Goal: Task Accomplishment & Management: Complete application form

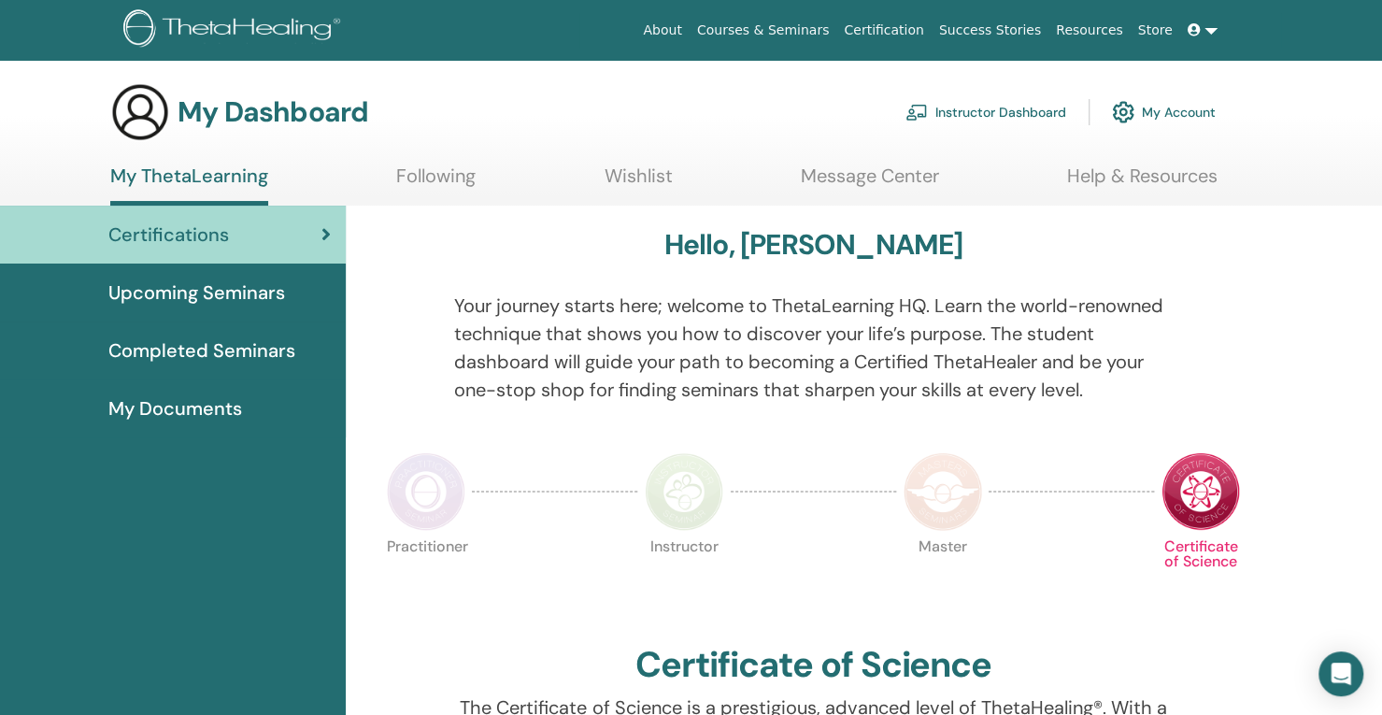
click at [985, 111] on link "Instructor Dashboard" at bounding box center [985, 112] width 161 height 41
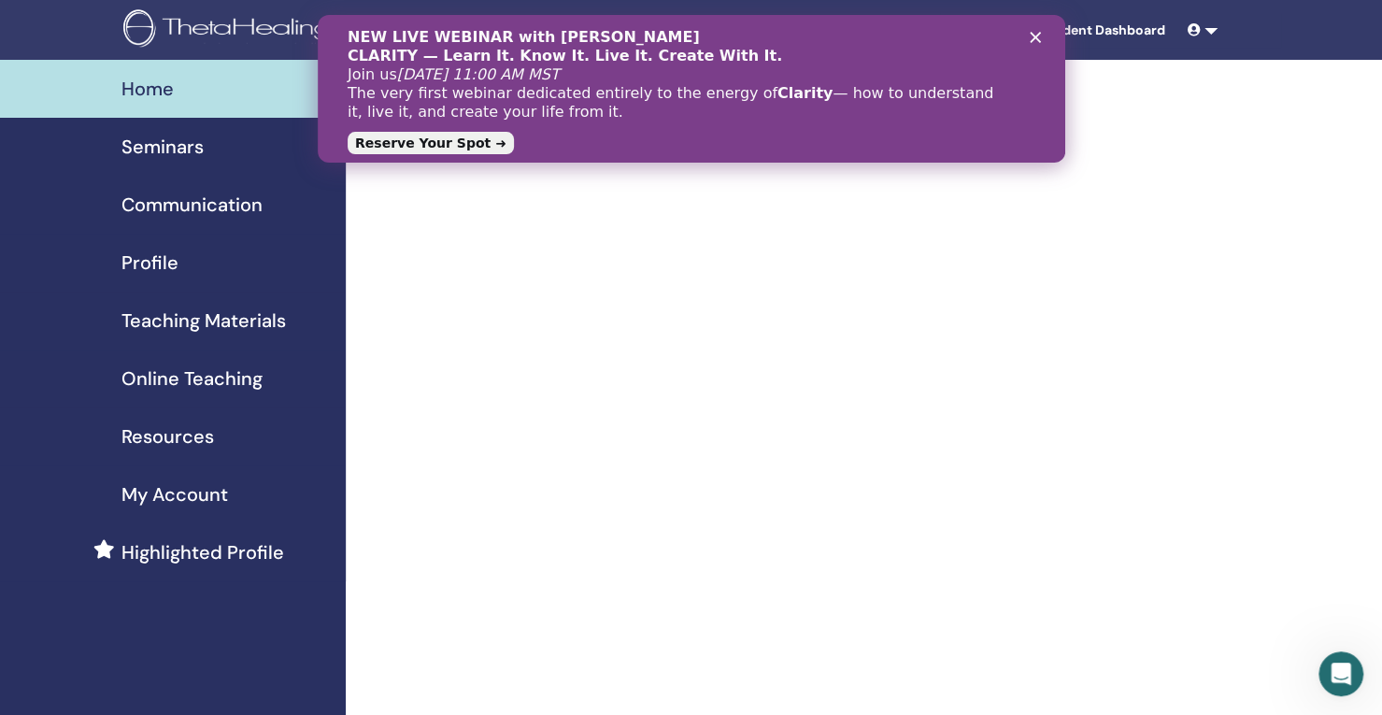
click at [234, 161] on link "Seminars" at bounding box center [173, 147] width 346 height 58
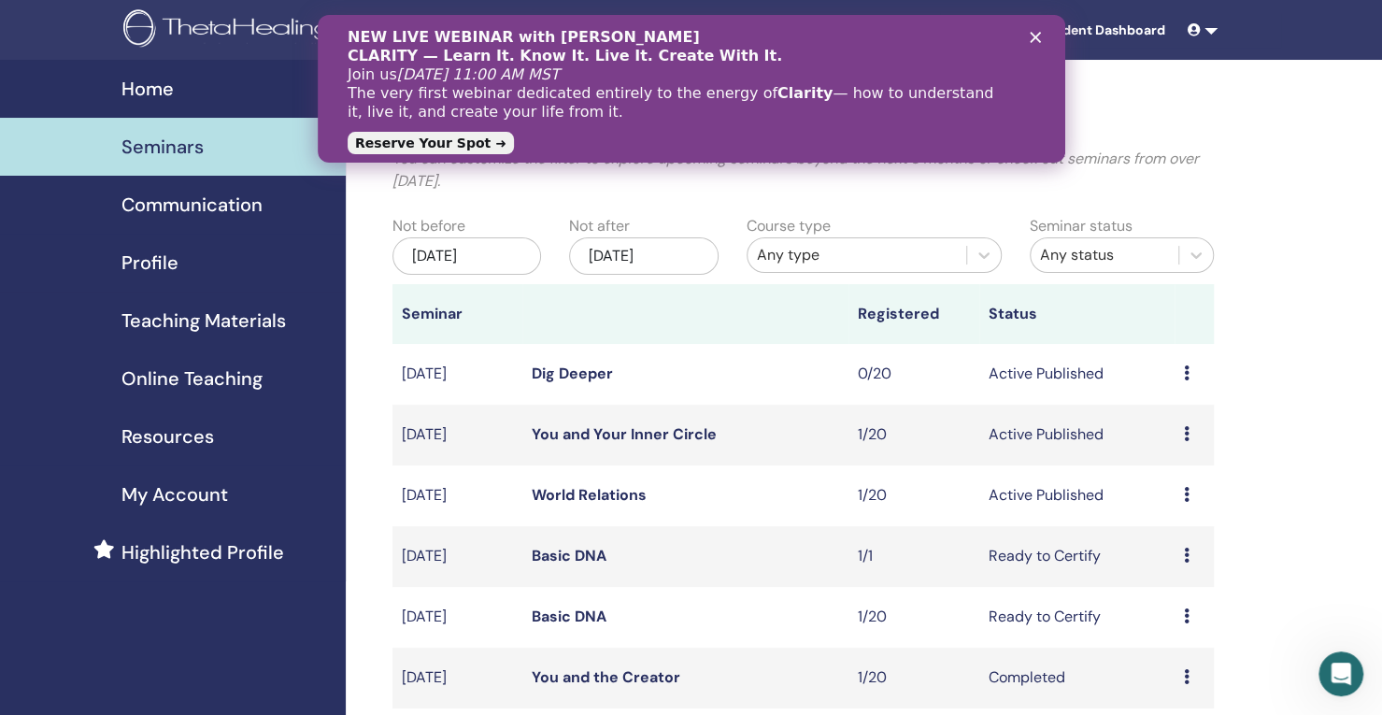
scroll to position [50, 0]
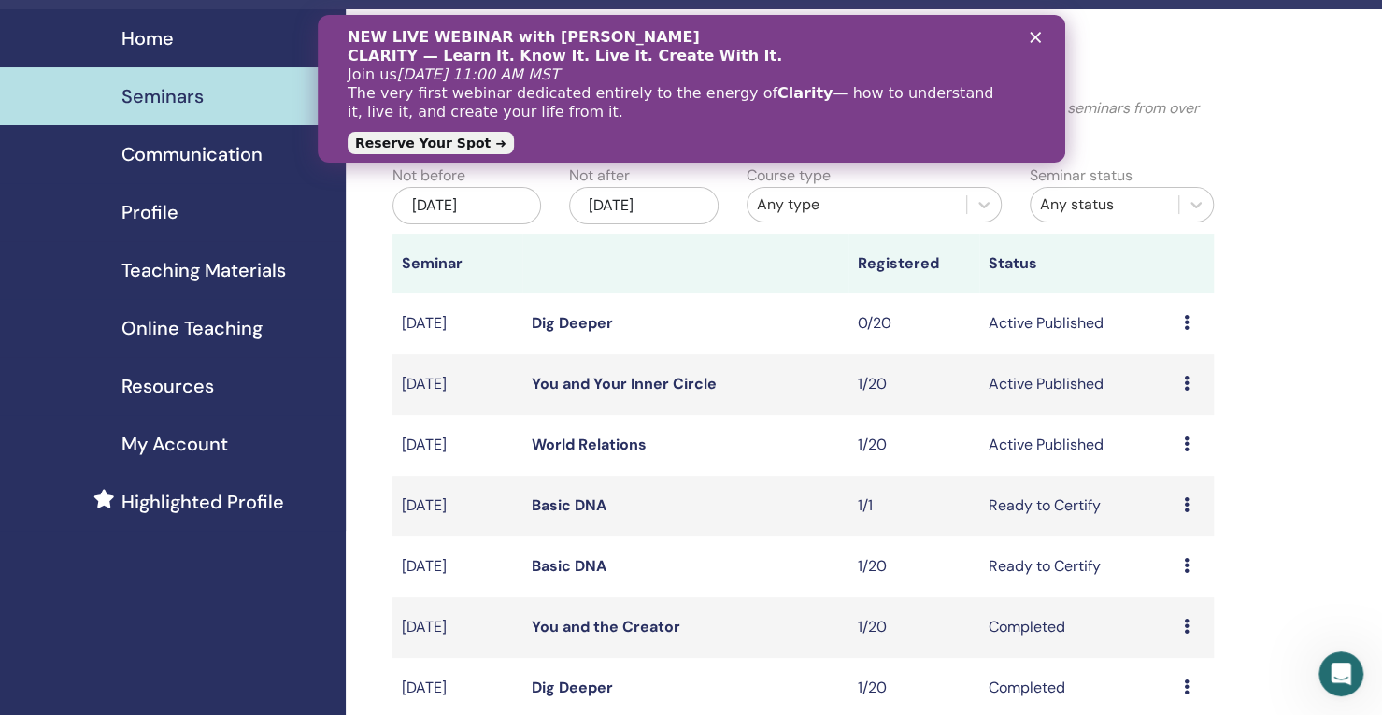
click at [1185, 317] on icon at bounding box center [1187, 322] width 6 height 15
click at [1153, 383] on link "Attendees" at bounding box center [1174, 388] width 71 height 20
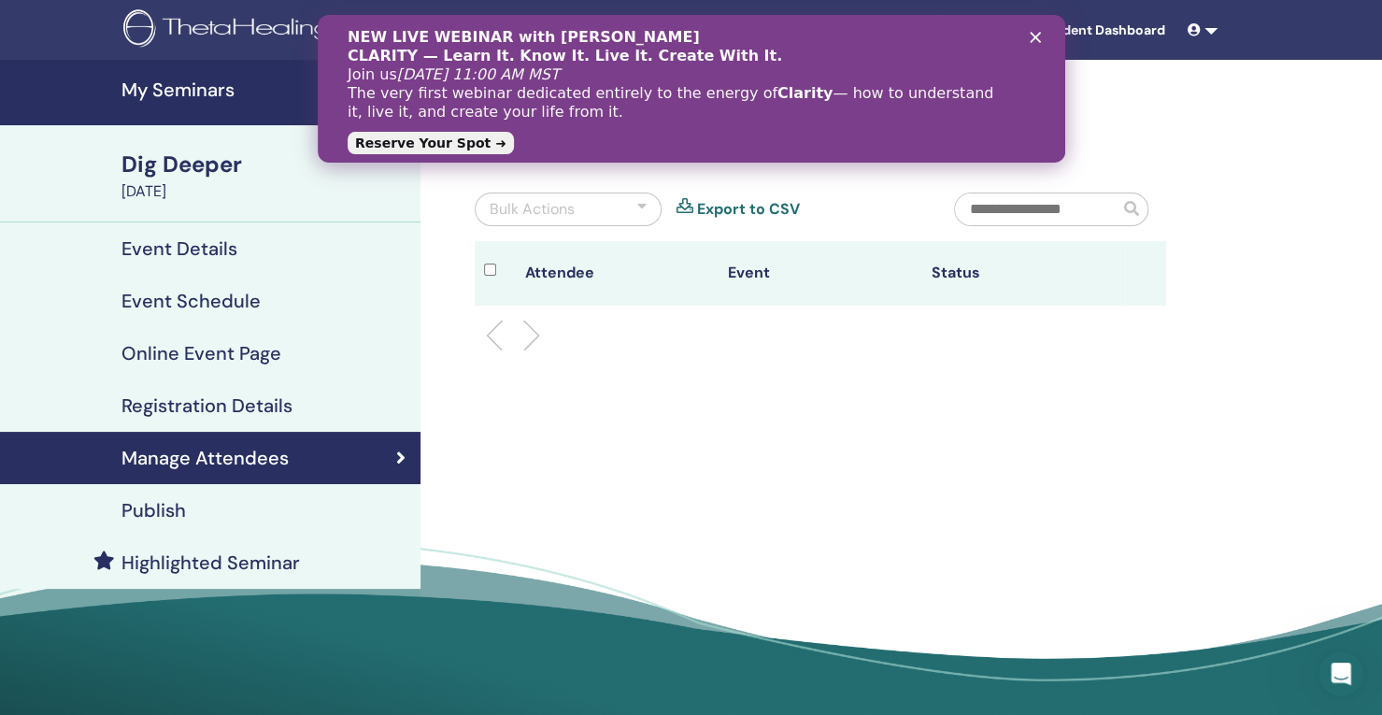
click at [190, 498] on link "Publish" at bounding box center [210, 510] width 420 height 52
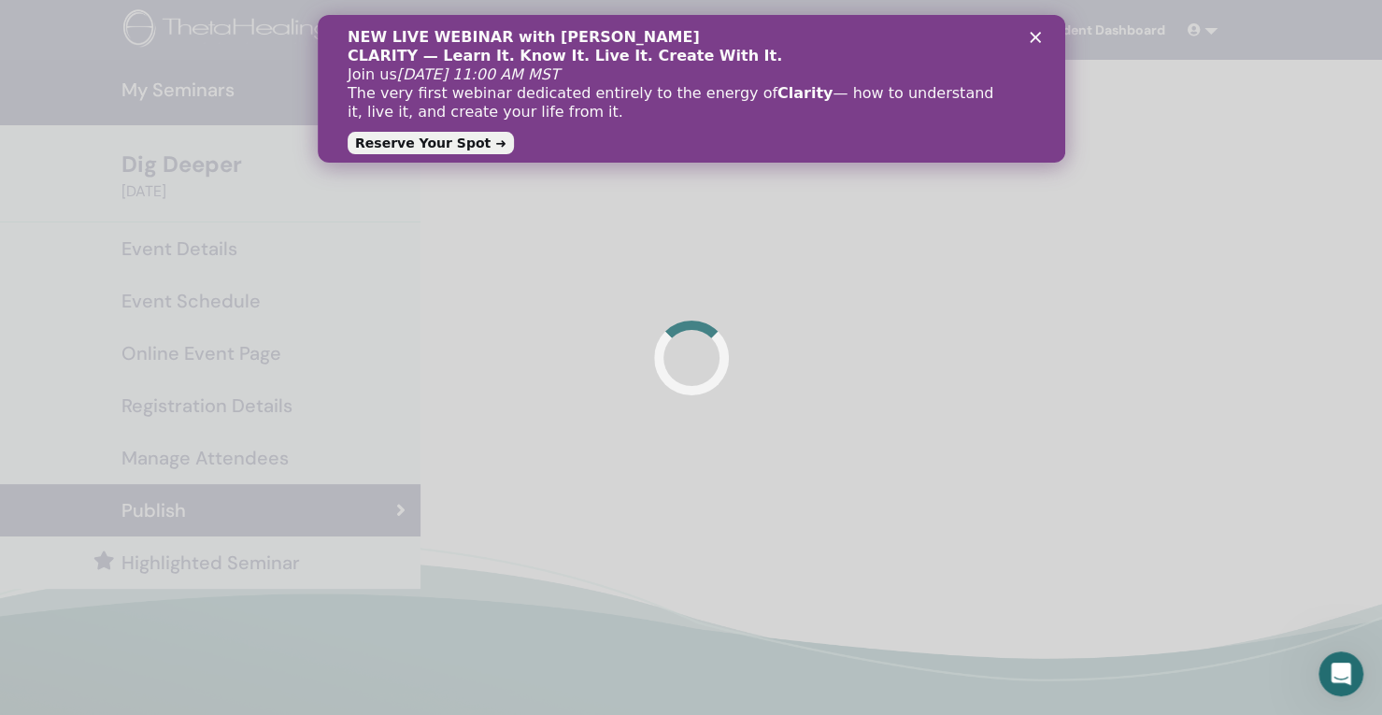
click at [1030, 40] on polygon "クローズ" at bounding box center [1034, 37] width 11 height 11
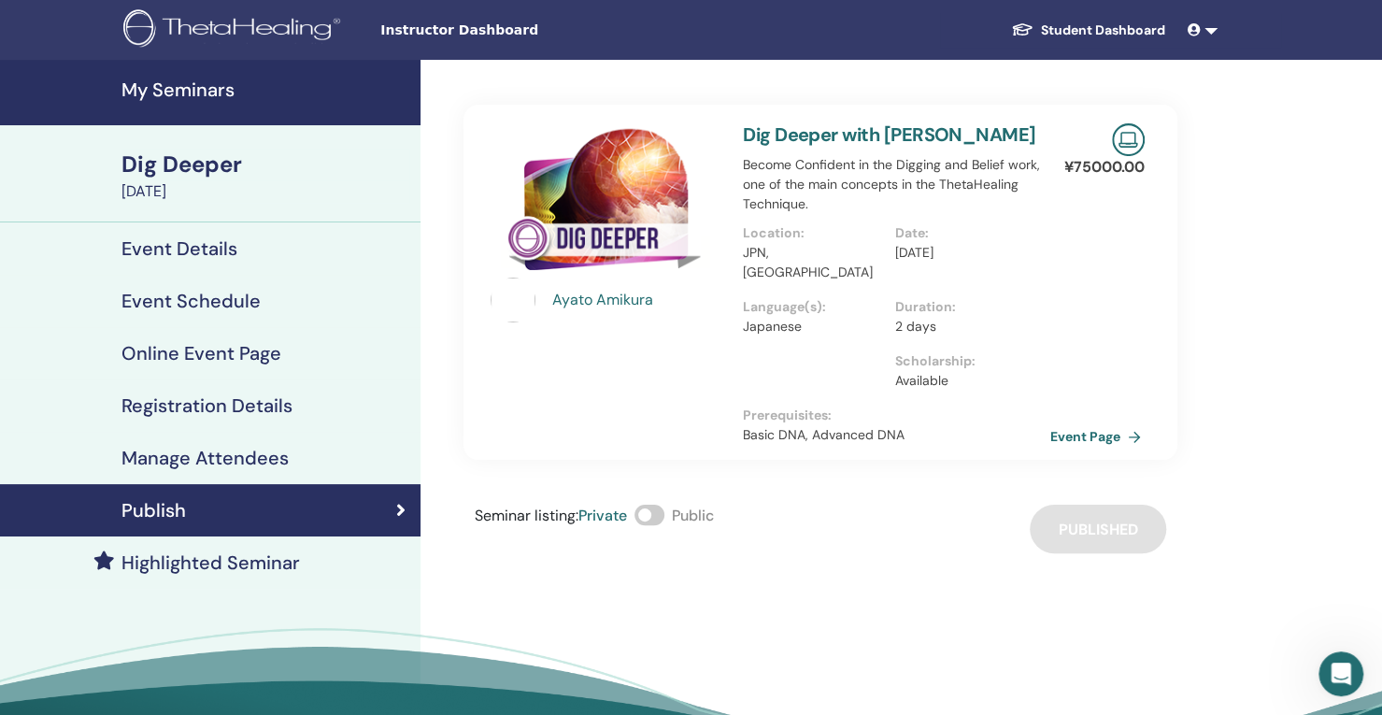
click at [1068, 422] on link "Event Page" at bounding box center [1099, 436] width 98 height 28
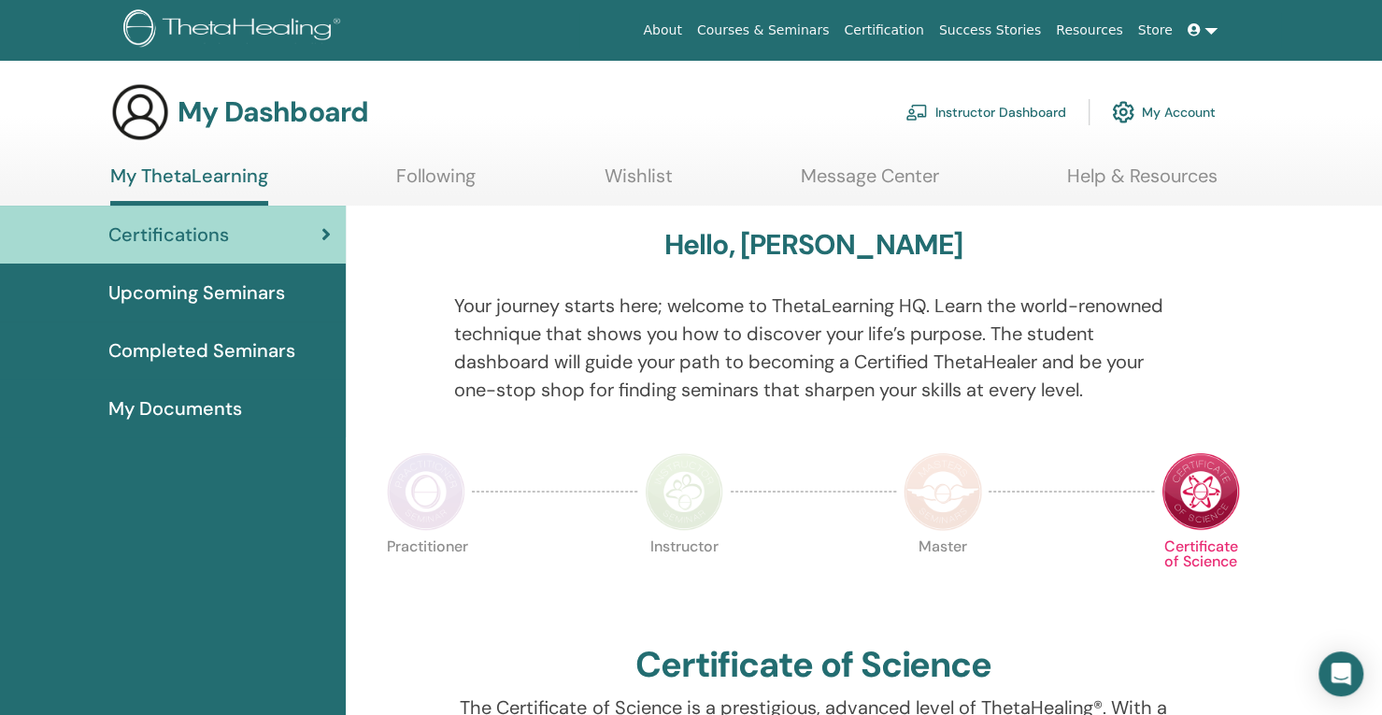
click at [950, 104] on link "Instructor Dashboard" at bounding box center [985, 112] width 161 height 41
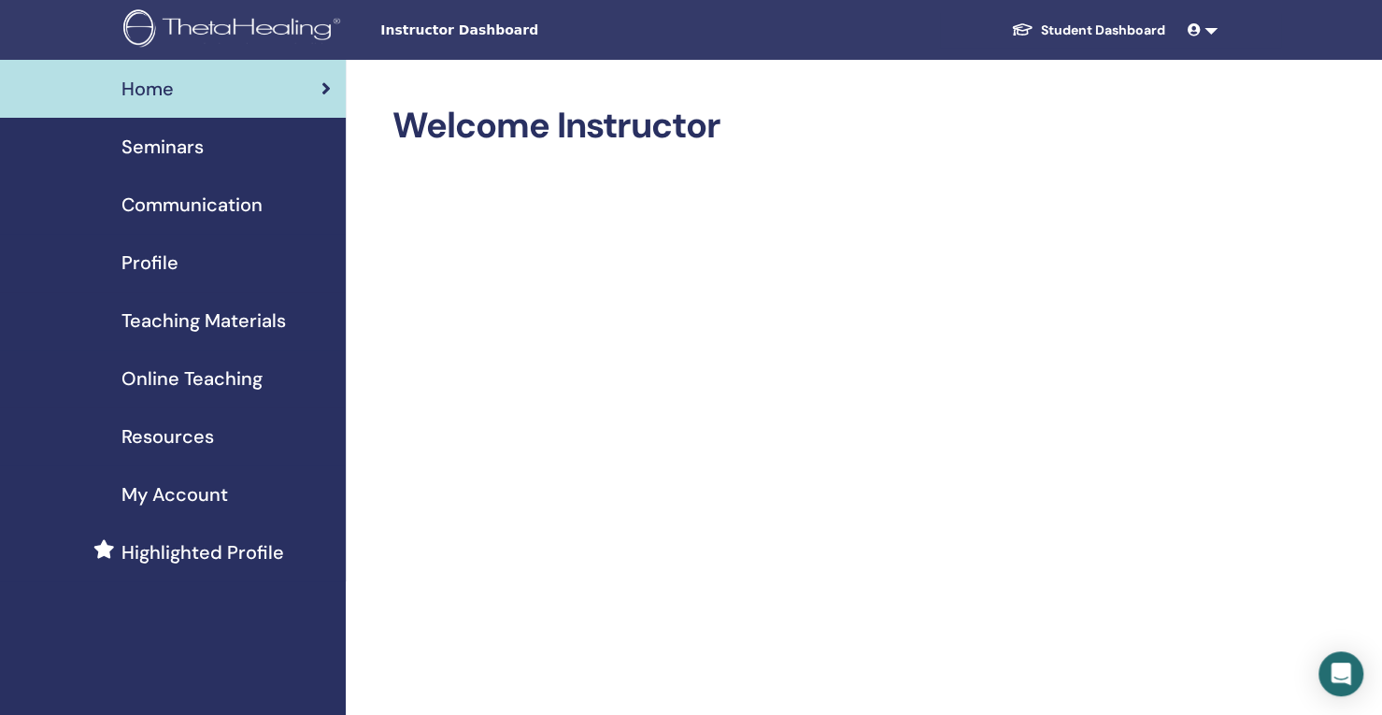
click at [220, 146] on div "Seminars" at bounding box center [173, 147] width 316 height 28
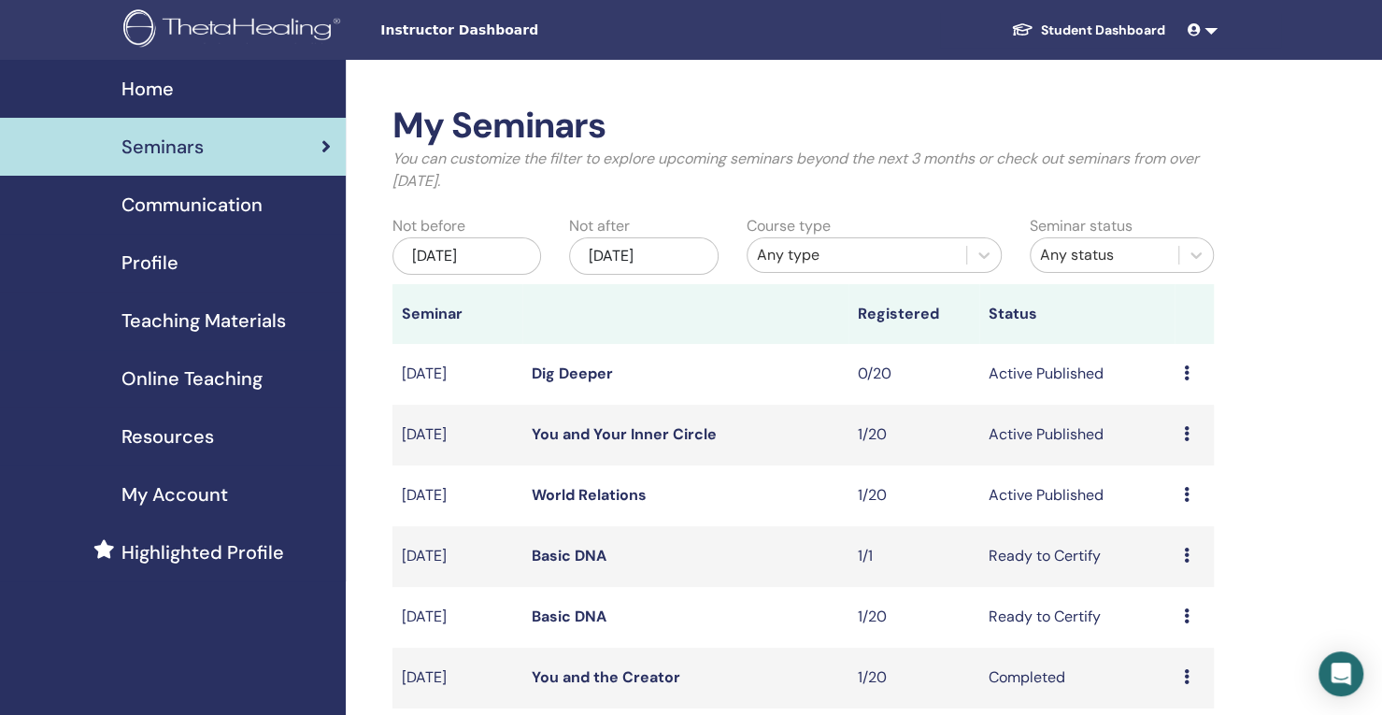
click at [180, 94] on div "Home" at bounding box center [173, 89] width 316 height 28
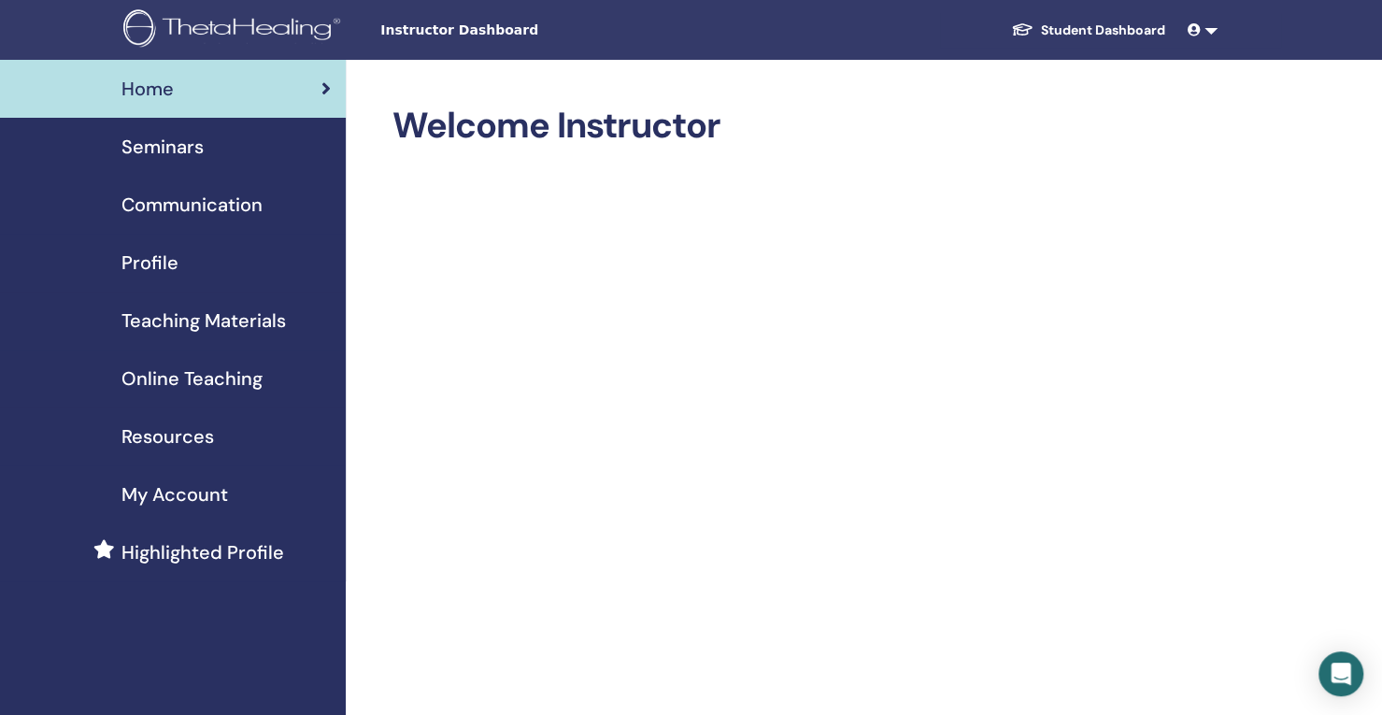
click at [155, 152] on span "Seminars" at bounding box center [162, 147] width 82 height 28
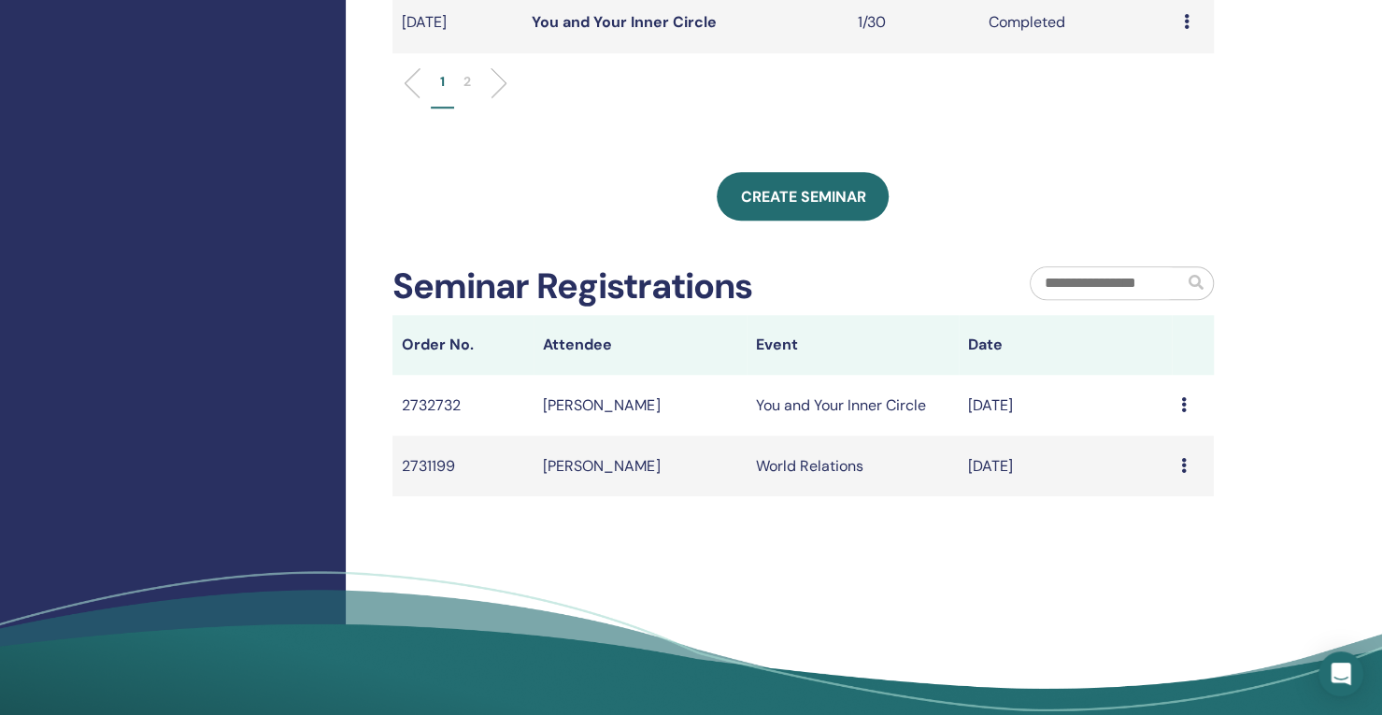
scroll to position [900, 0]
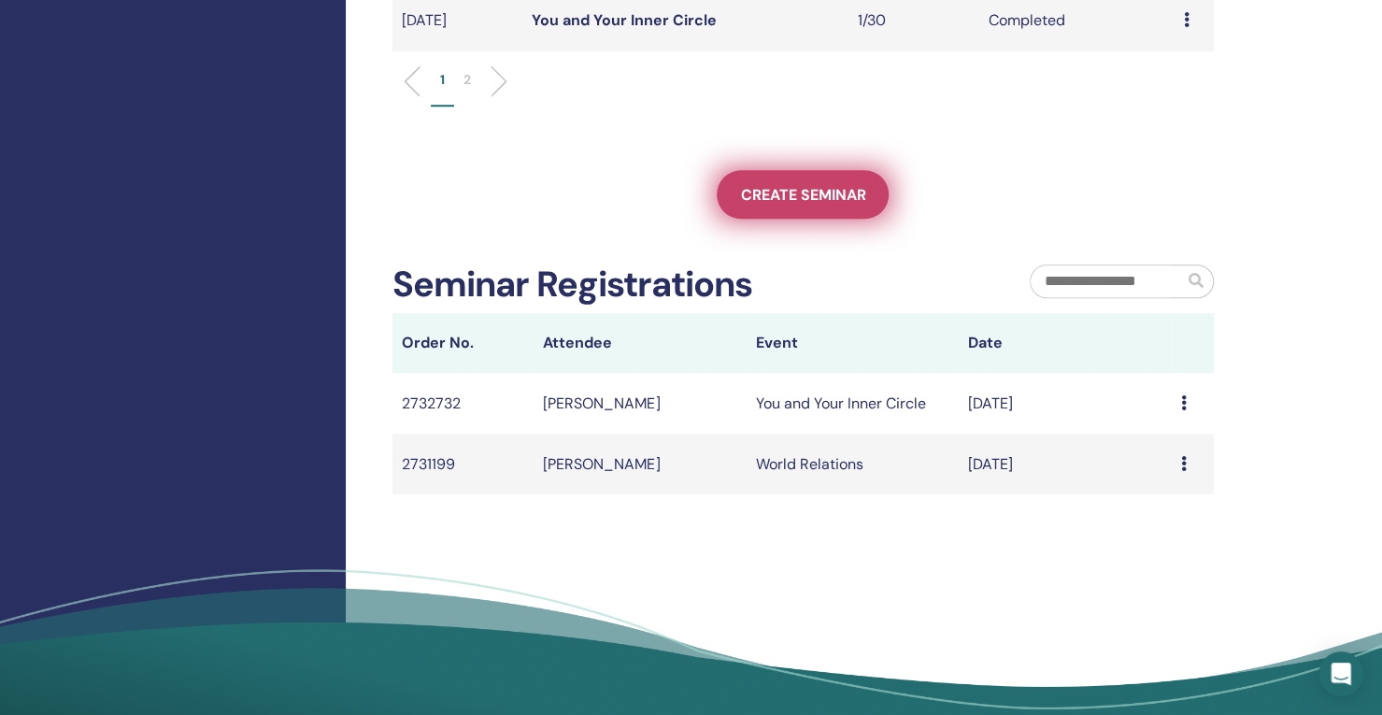
click at [791, 190] on span "Create seminar" at bounding box center [802, 195] width 125 height 20
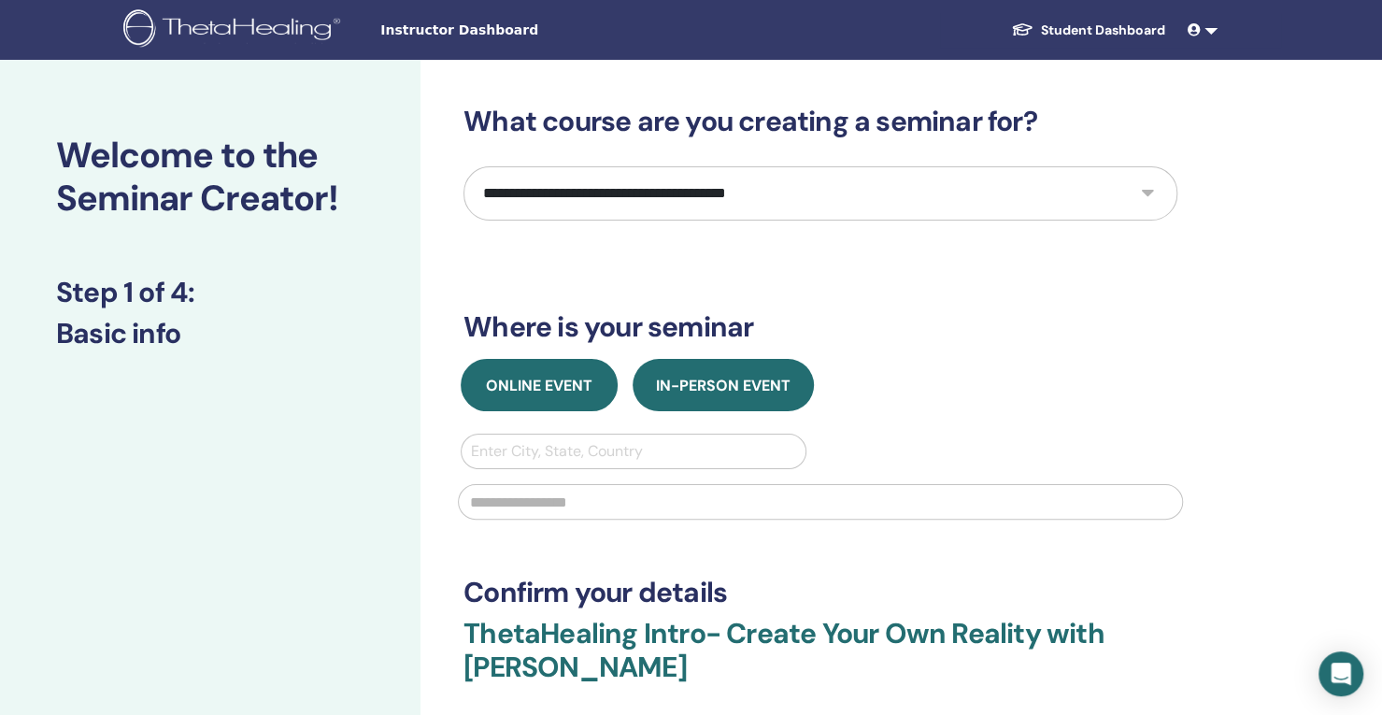
click at [569, 385] on span "Online Event" at bounding box center [539, 386] width 107 height 20
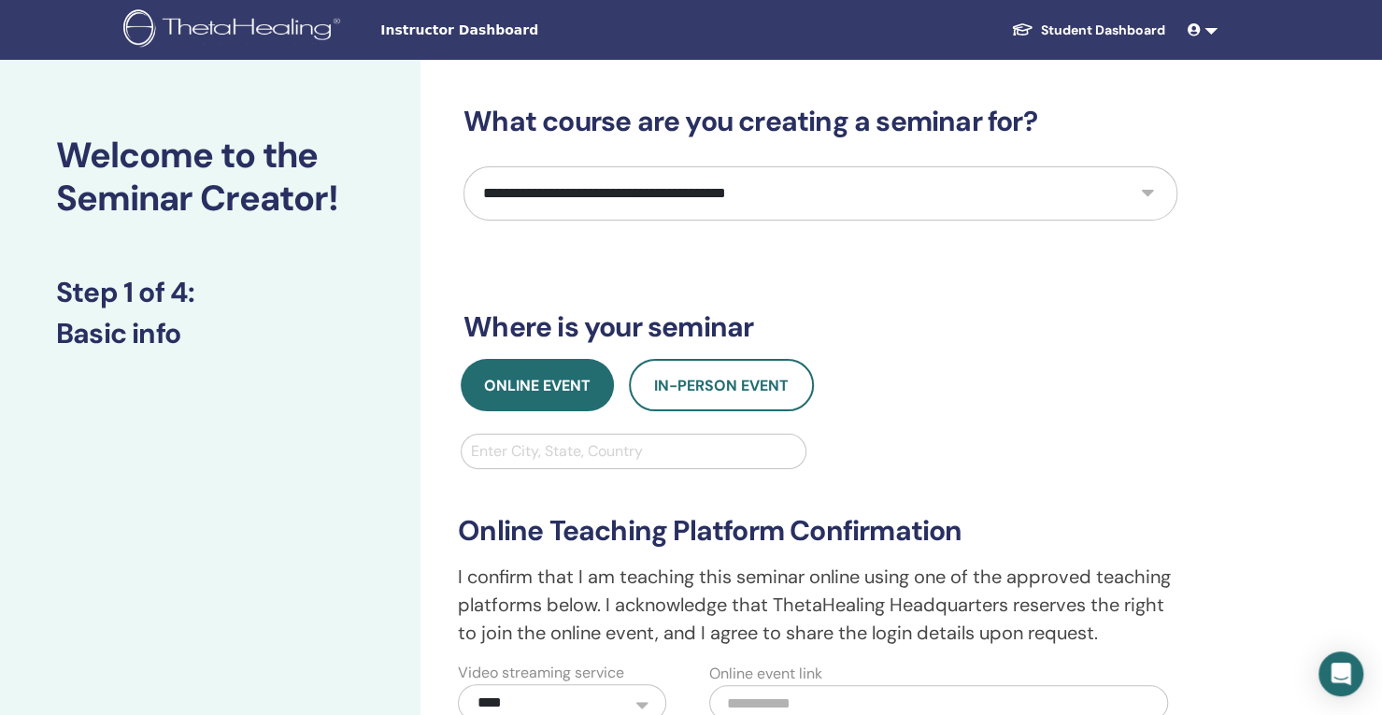
click at [551, 454] on div at bounding box center [633, 451] width 325 height 26
type input "***"
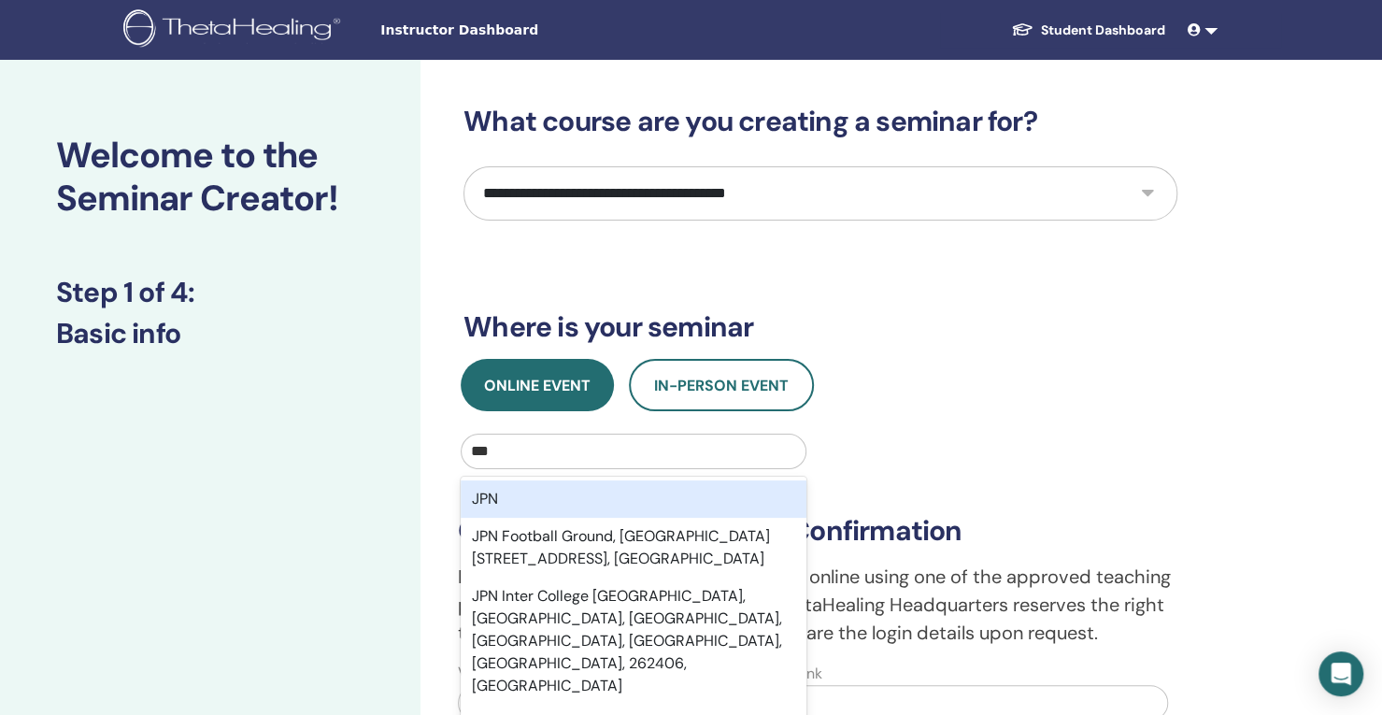
click at [544, 506] on div "JPN" at bounding box center [634, 498] width 346 height 37
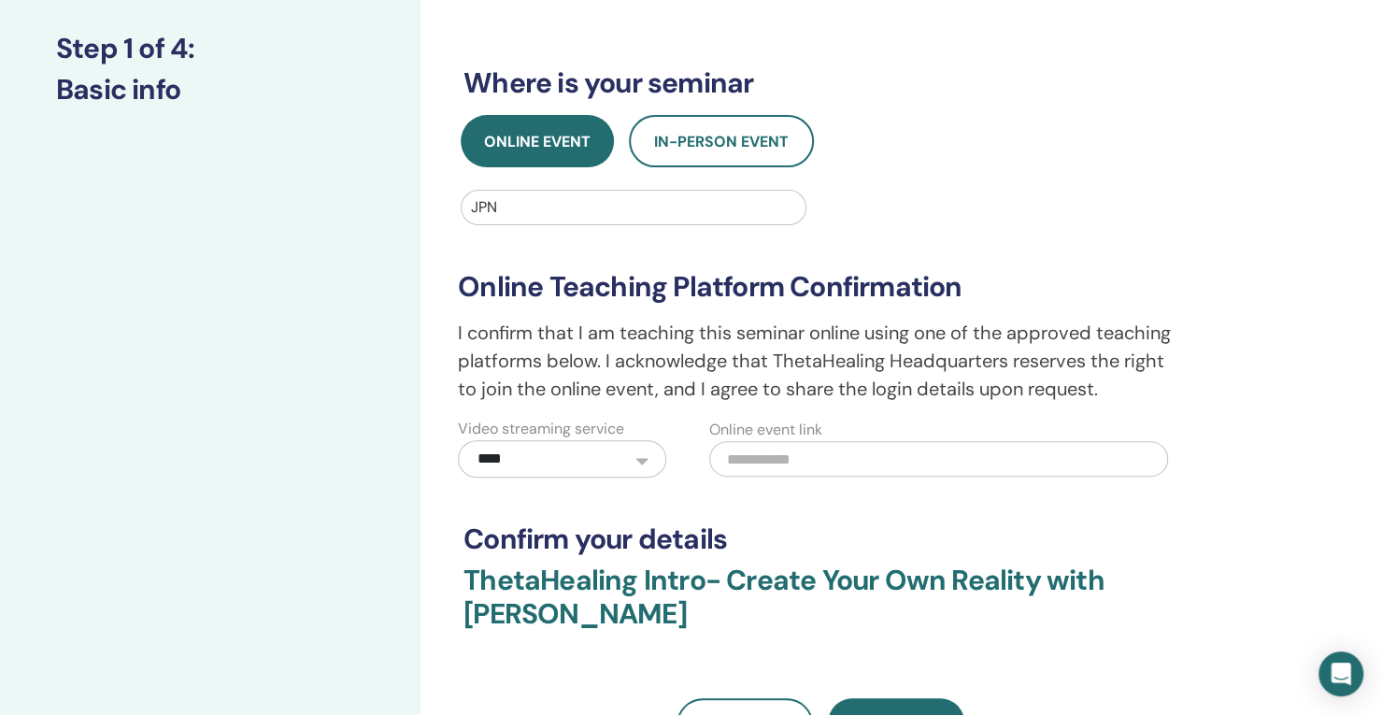
scroll to position [243, 0]
click at [757, 454] on input "text" at bounding box center [938, 460] width 459 height 36
paste input "**********"
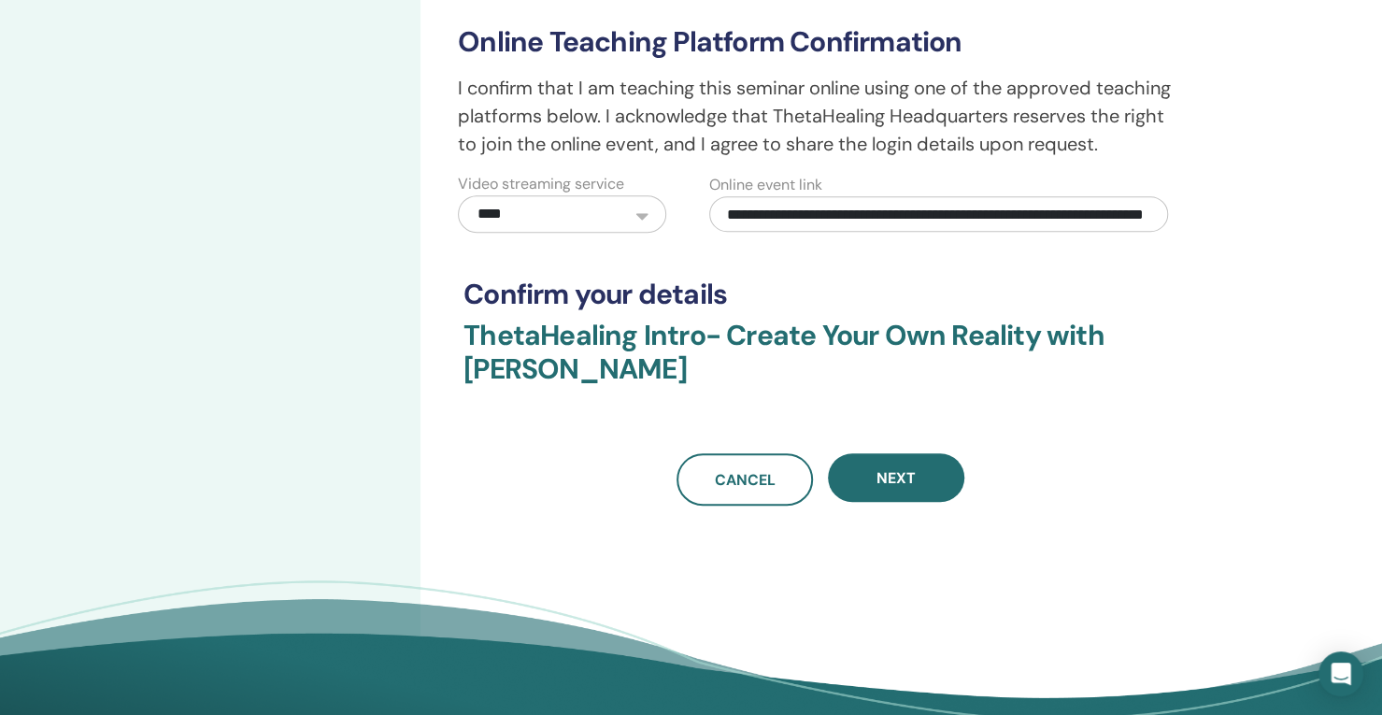
scroll to position [490, 0]
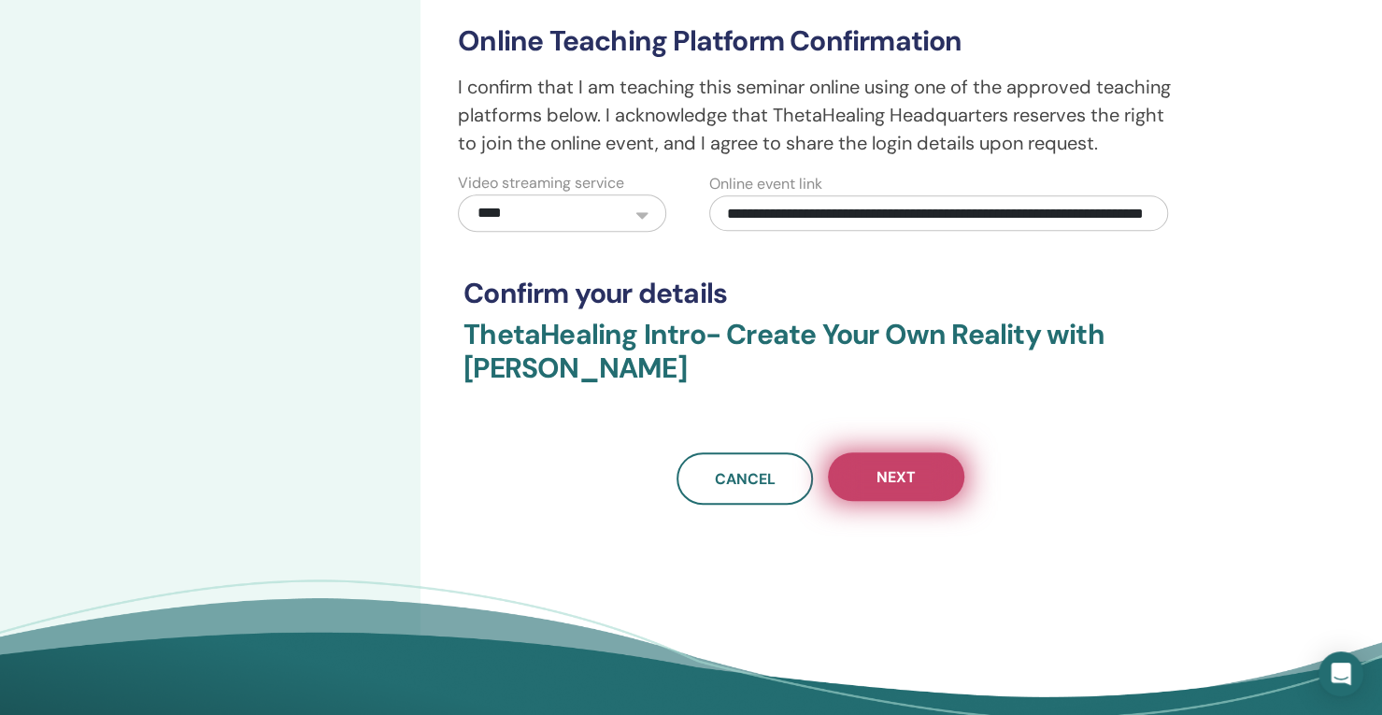
type input "**********"
click at [869, 480] on button "Next" at bounding box center [896, 476] width 136 height 49
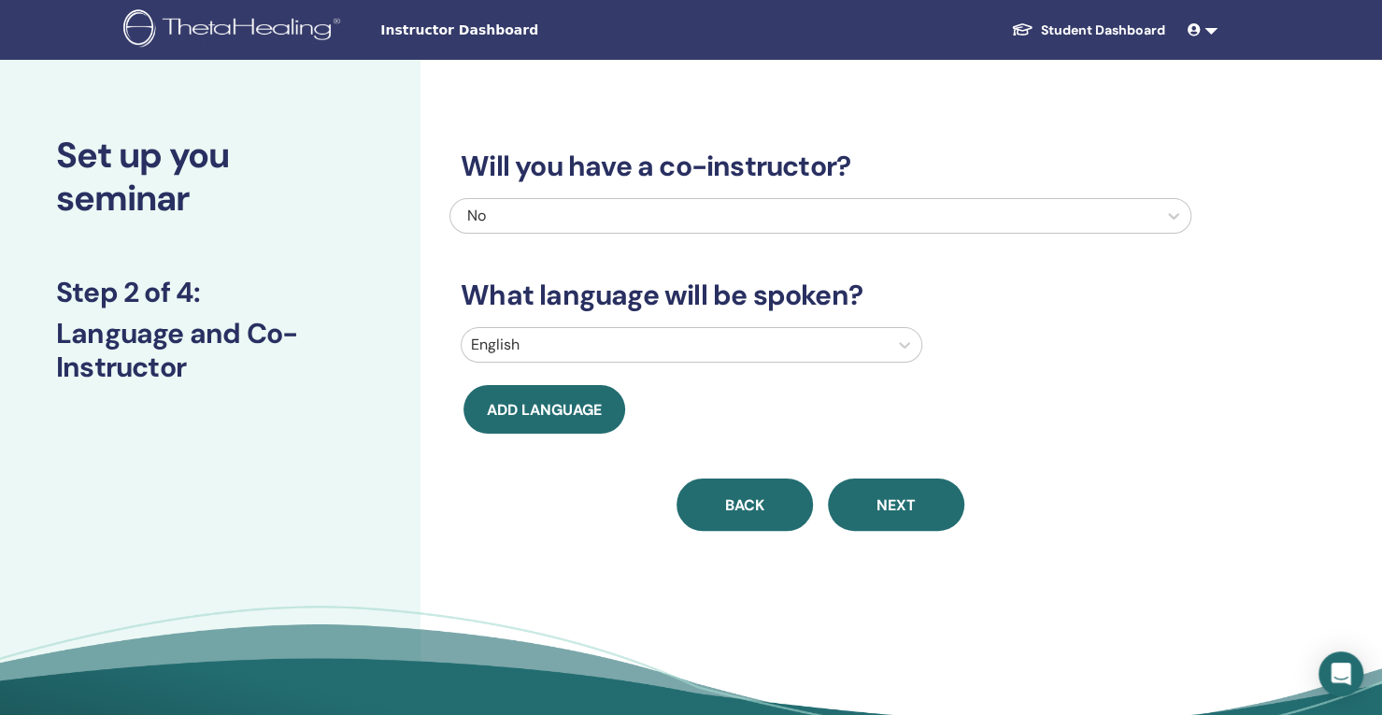
click at [727, 498] on span "Back" at bounding box center [744, 505] width 39 height 20
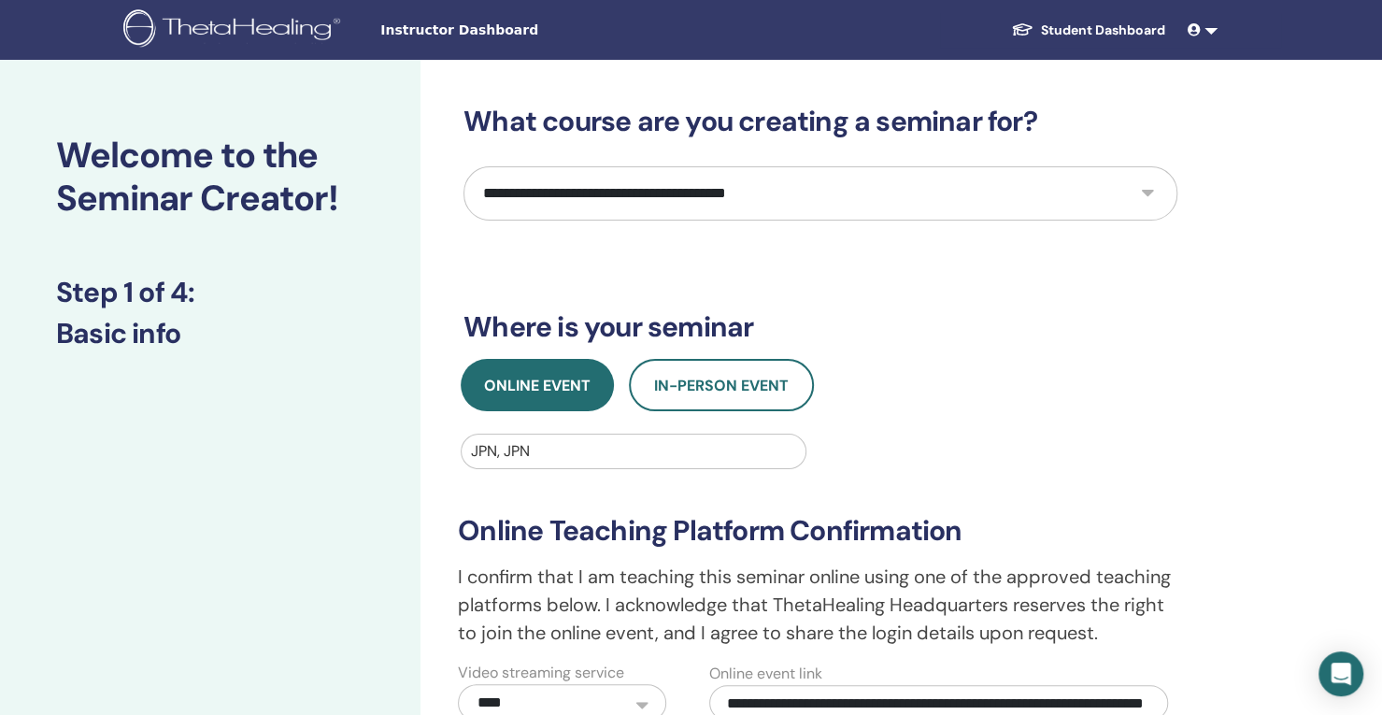
click at [689, 197] on select "**********" at bounding box center [820, 193] width 714 height 54
select select "*"
click at [463, 166] on select "**********" at bounding box center [820, 193] width 714 height 54
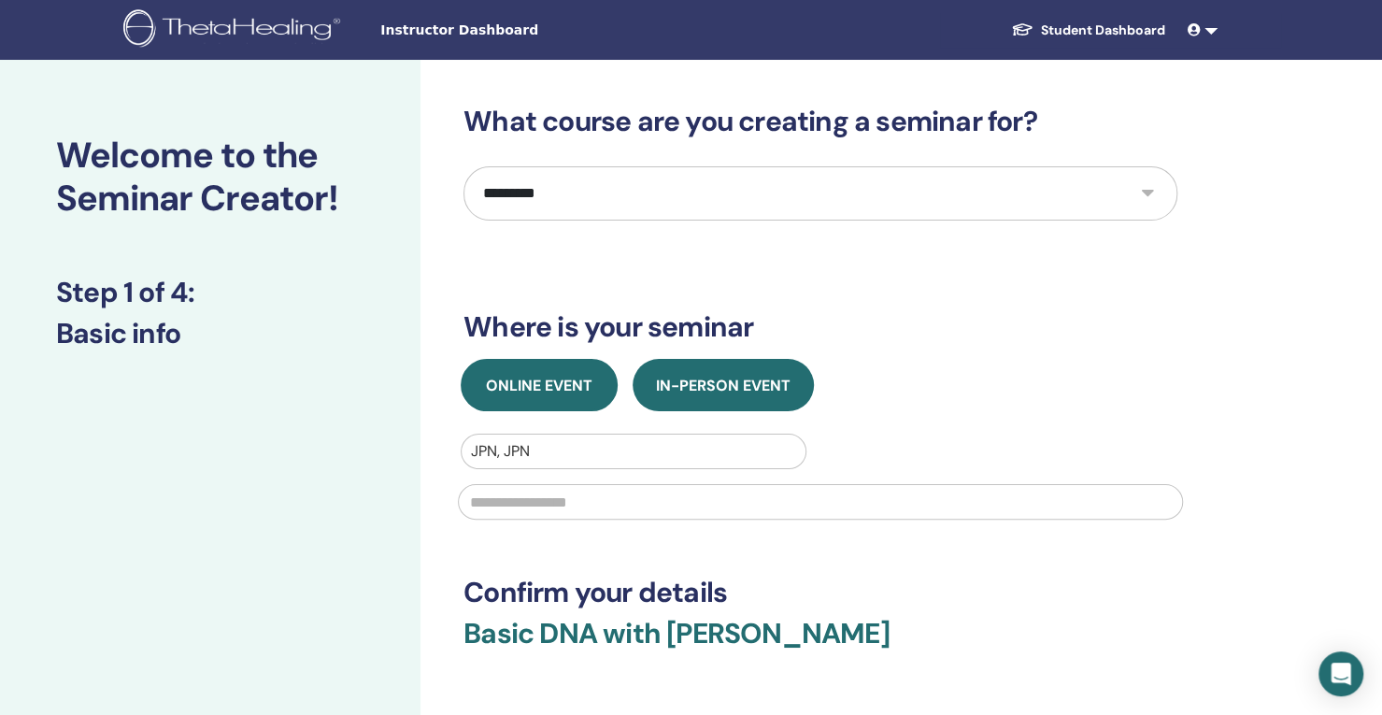
click at [540, 387] on span "Online Event" at bounding box center [539, 386] width 107 height 20
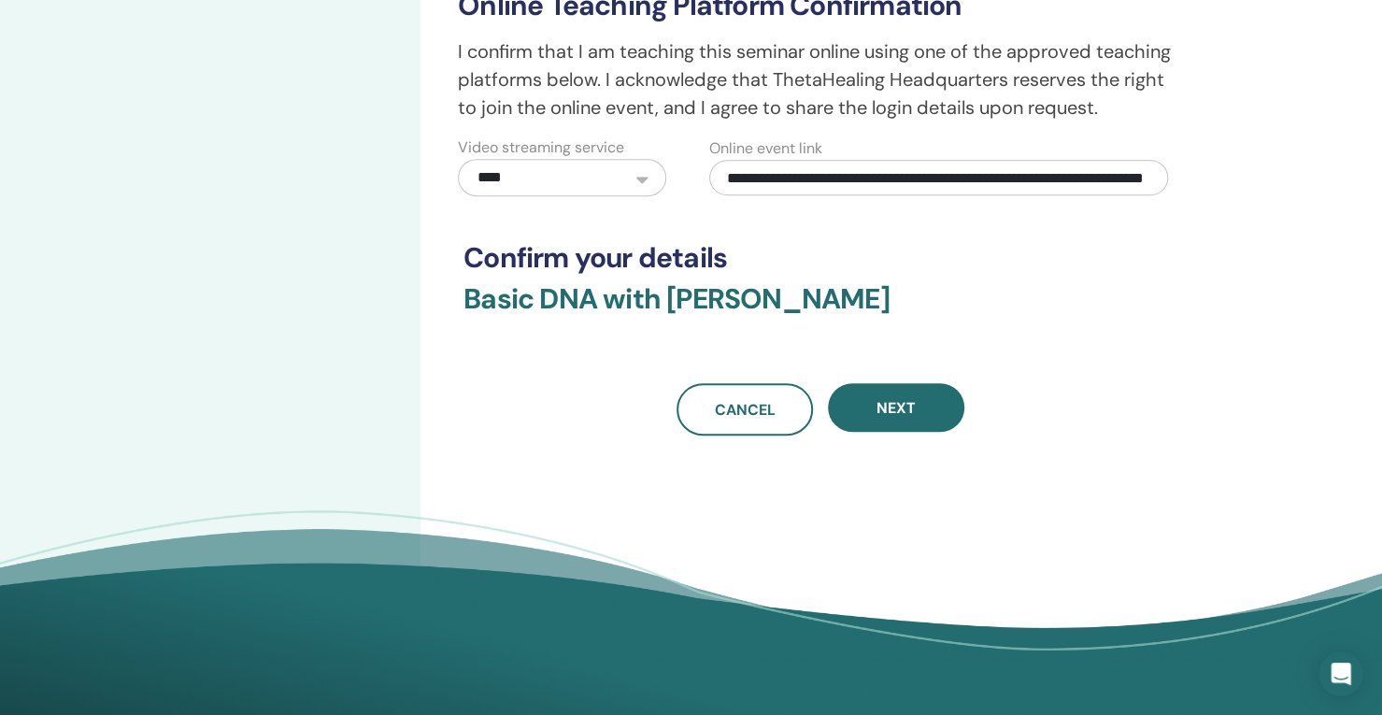
scroll to position [569, 0]
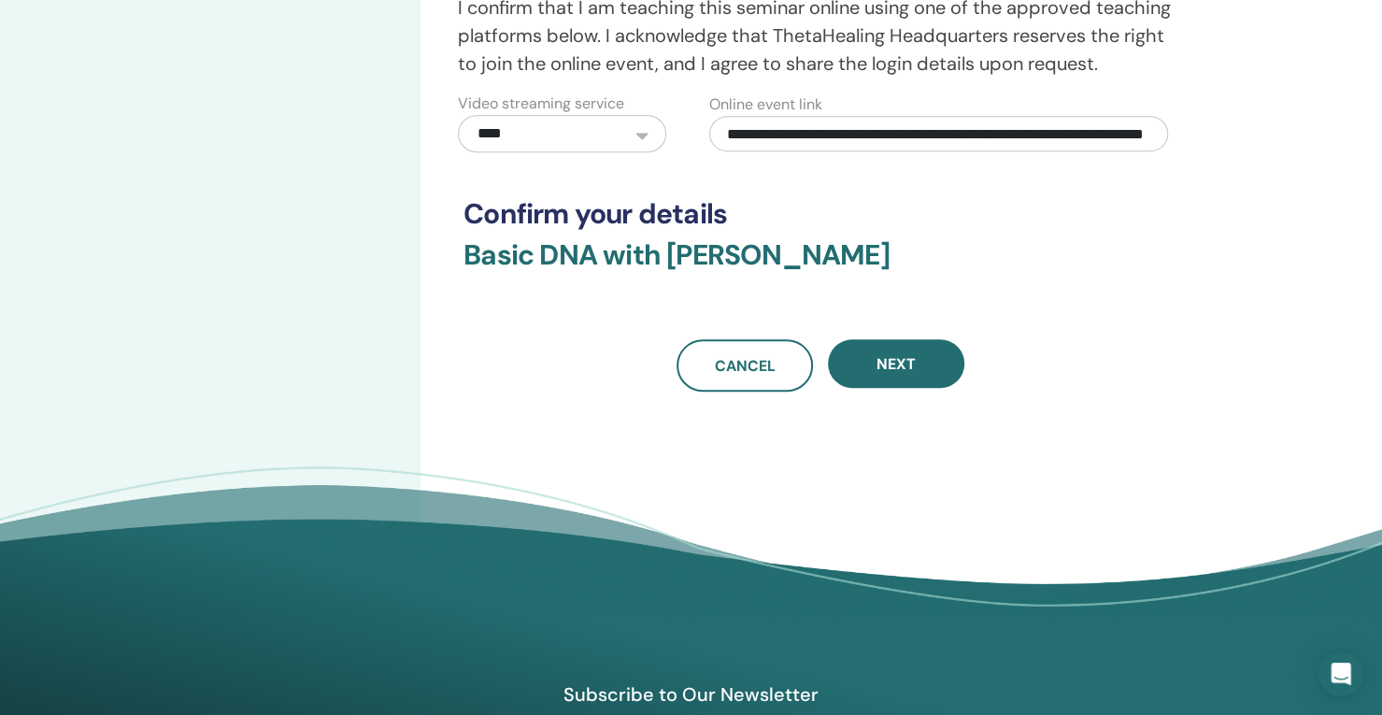
click at [886, 389] on div "Next" at bounding box center [896, 365] width 136 height 52
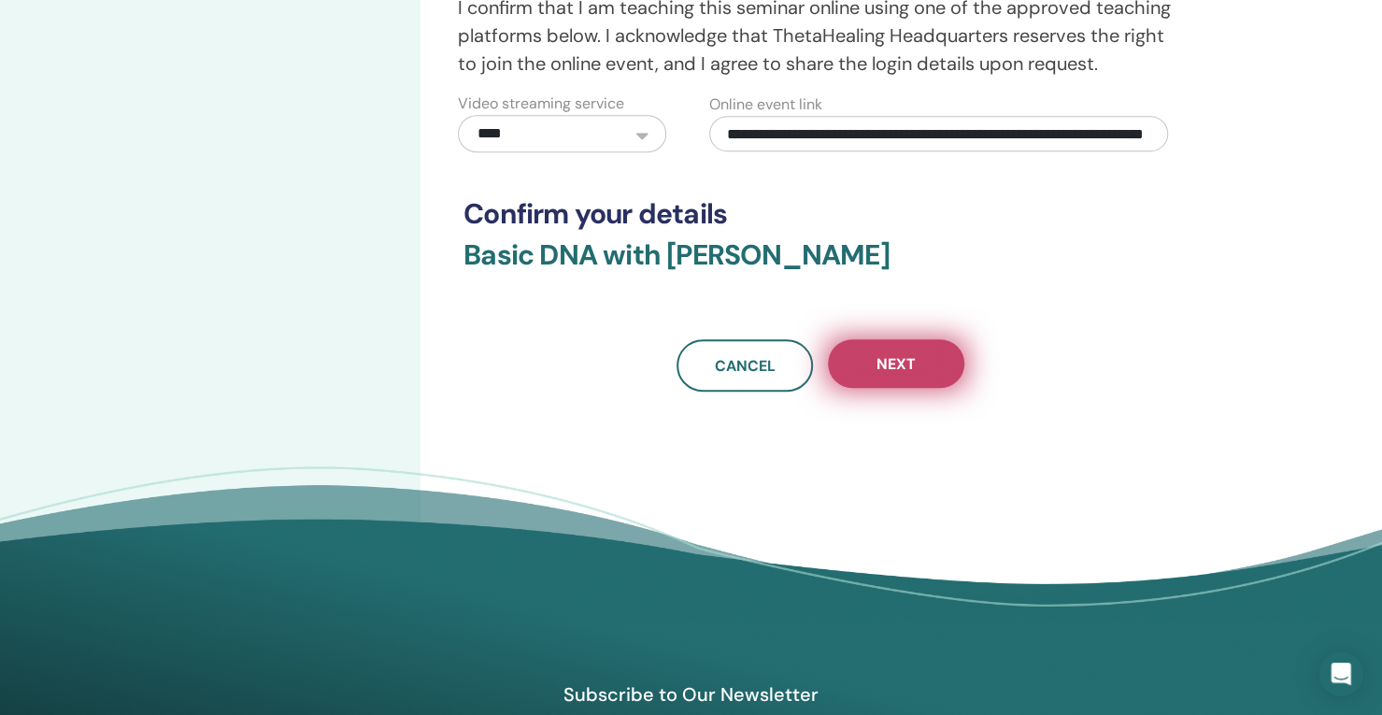
click at [881, 362] on span "Next" at bounding box center [896, 364] width 39 height 20
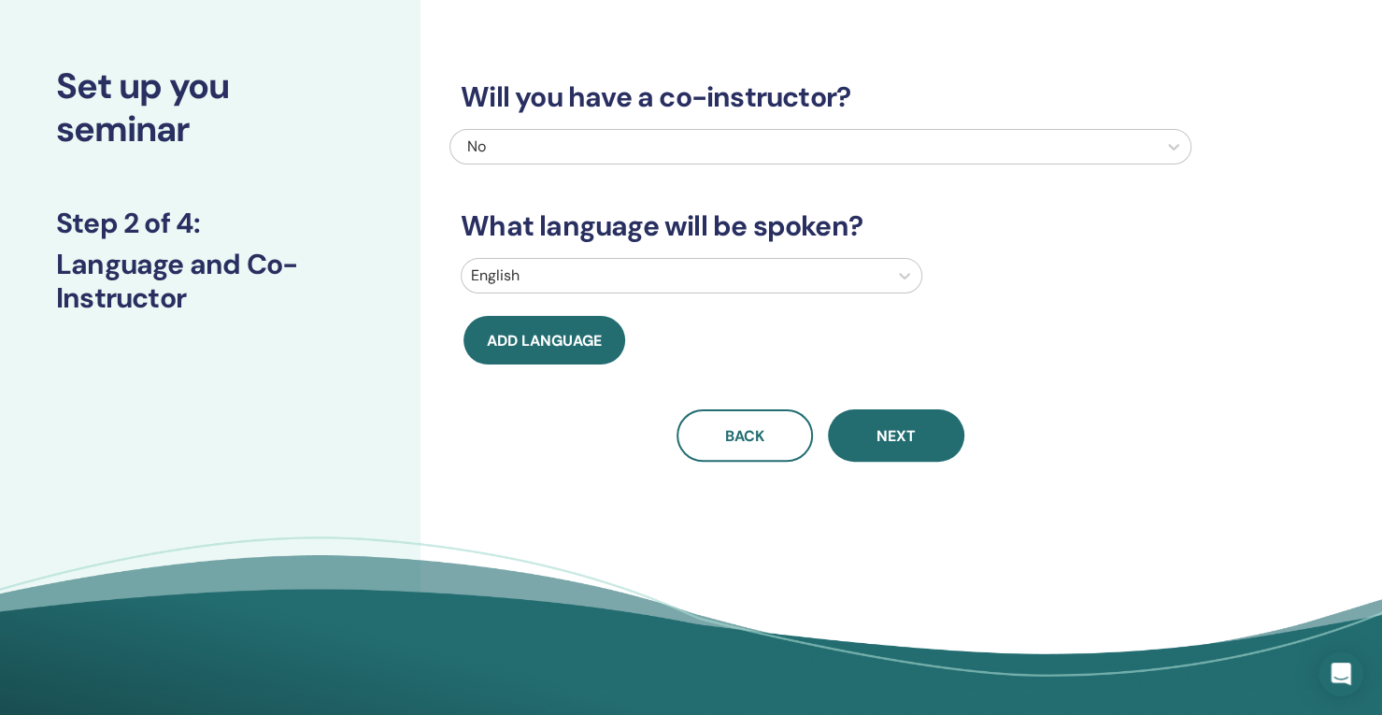
scroll to position [0, 0]
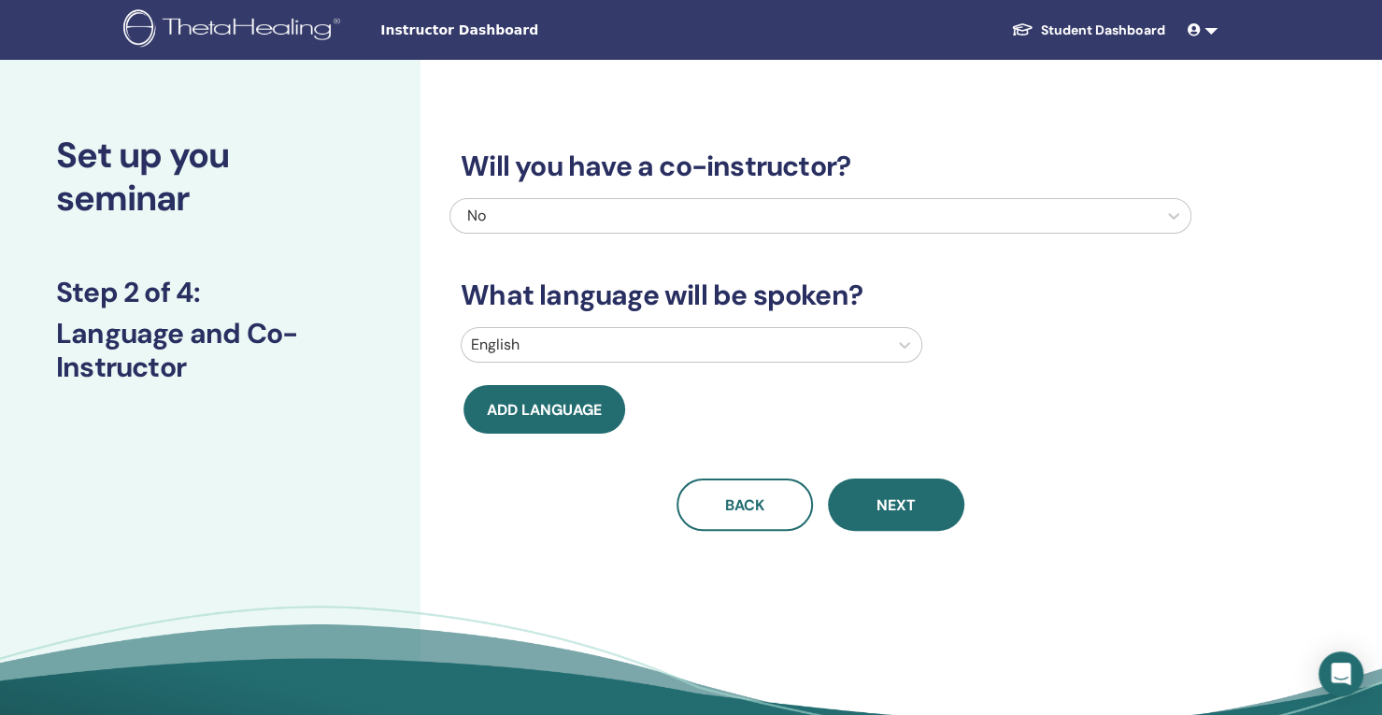
click at [683, 342] on div at bounding box center [674, 345] width 407 height 26
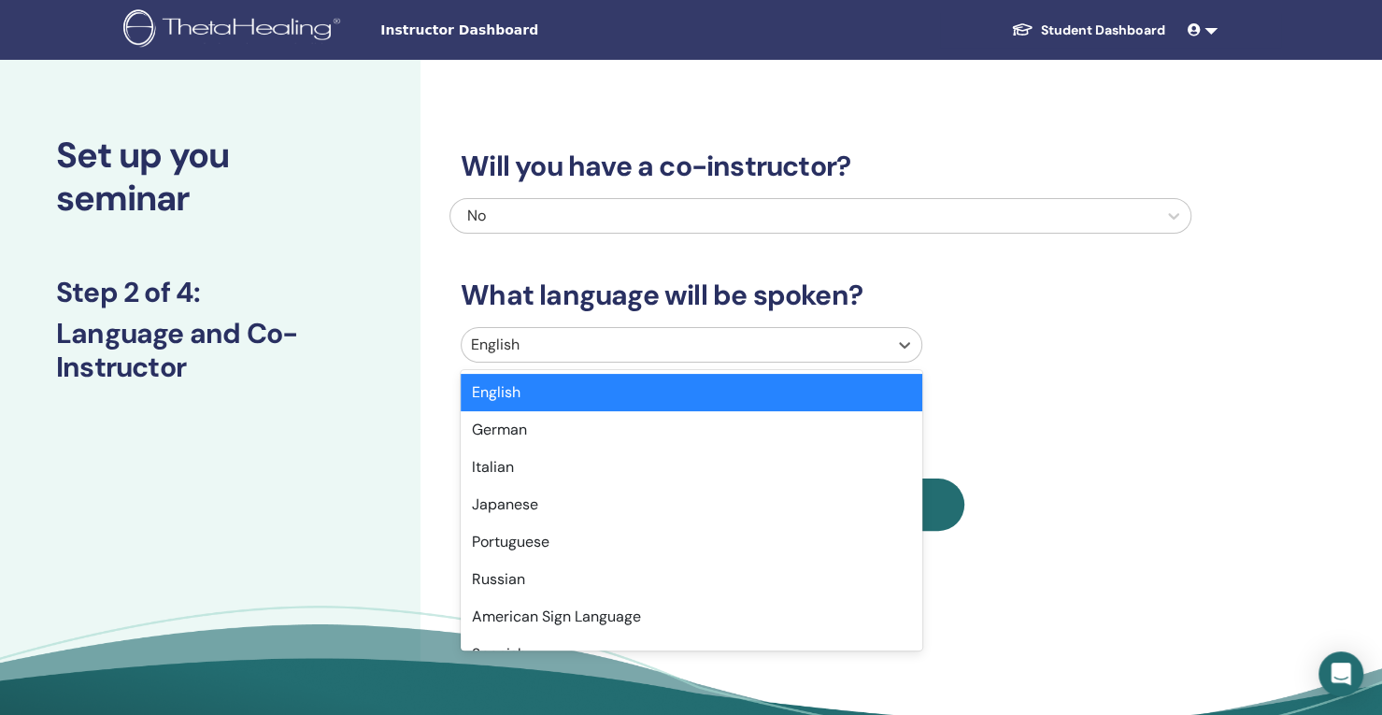
type input "*"
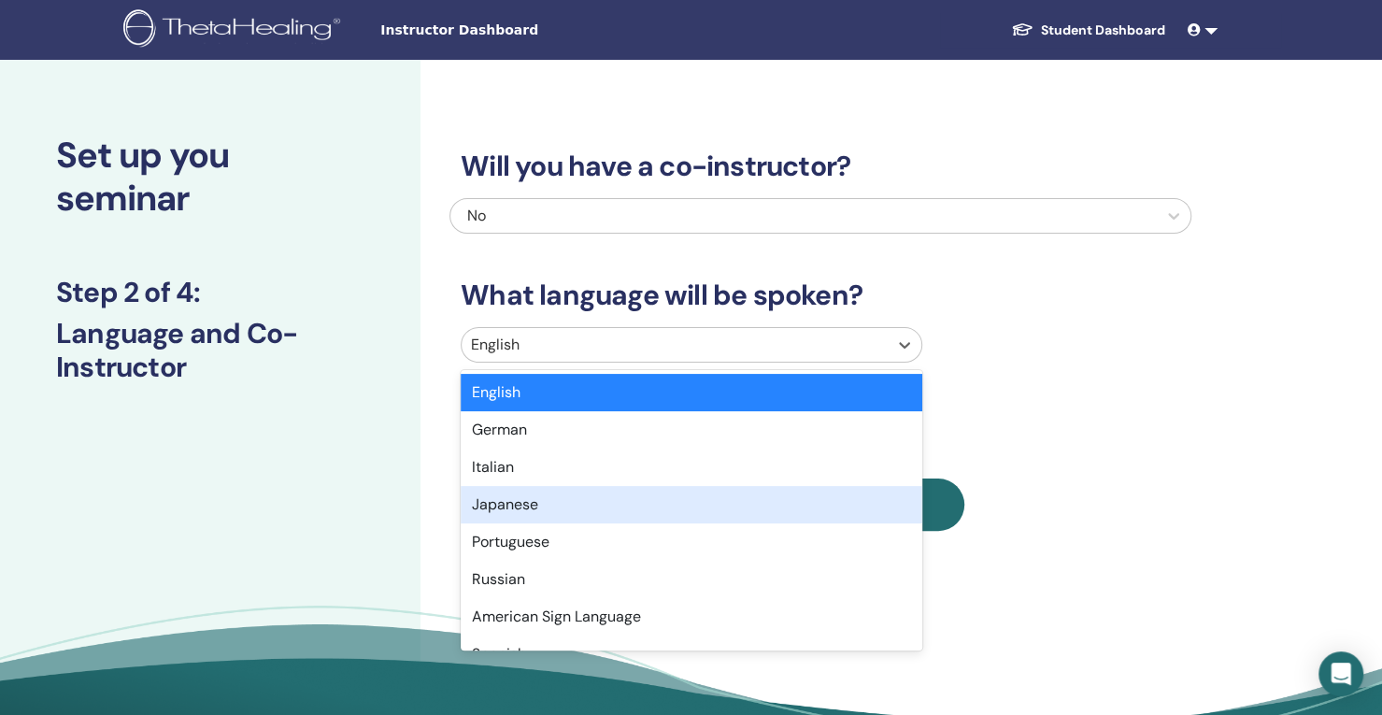
type input "*"
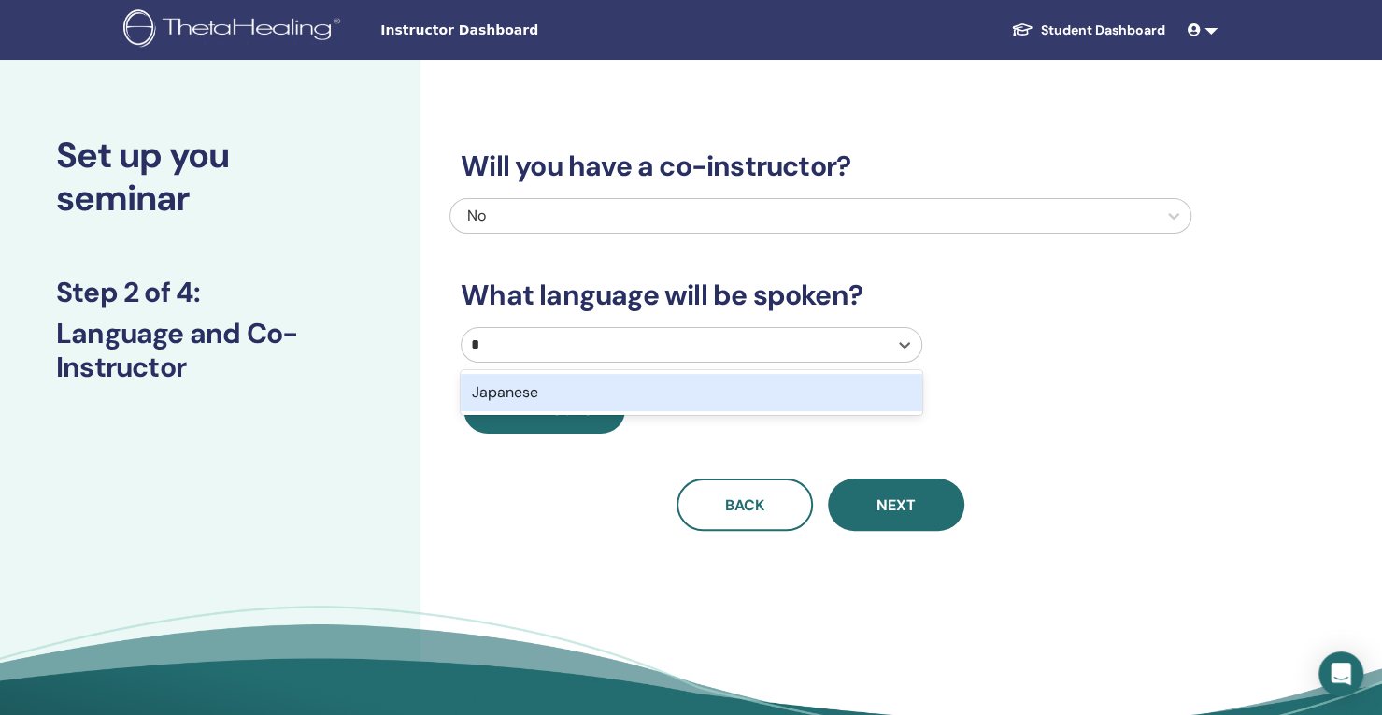
click at [665, 380] on div "Japanese" at bounding box center [692, 392] width 462 height 37
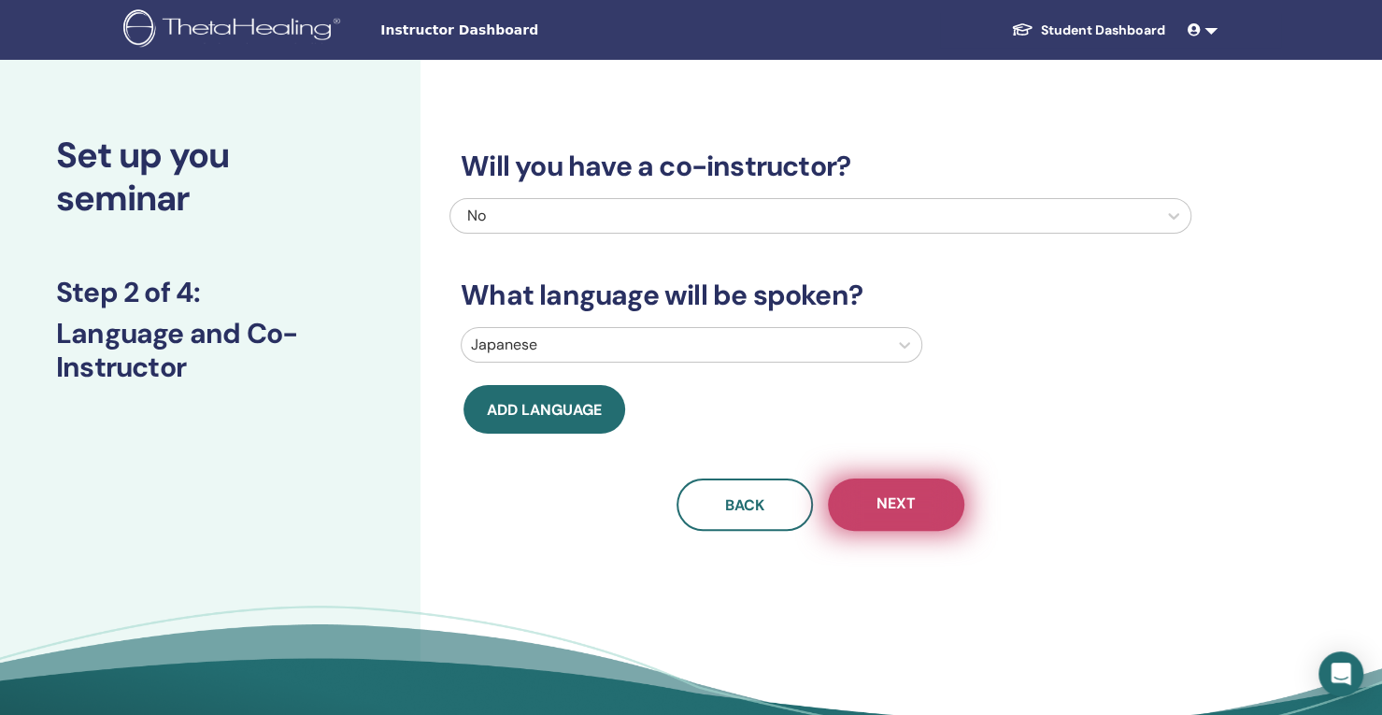
click at [880, 493] on span "Next" at bounding box center [896, 504] width 39 height 23
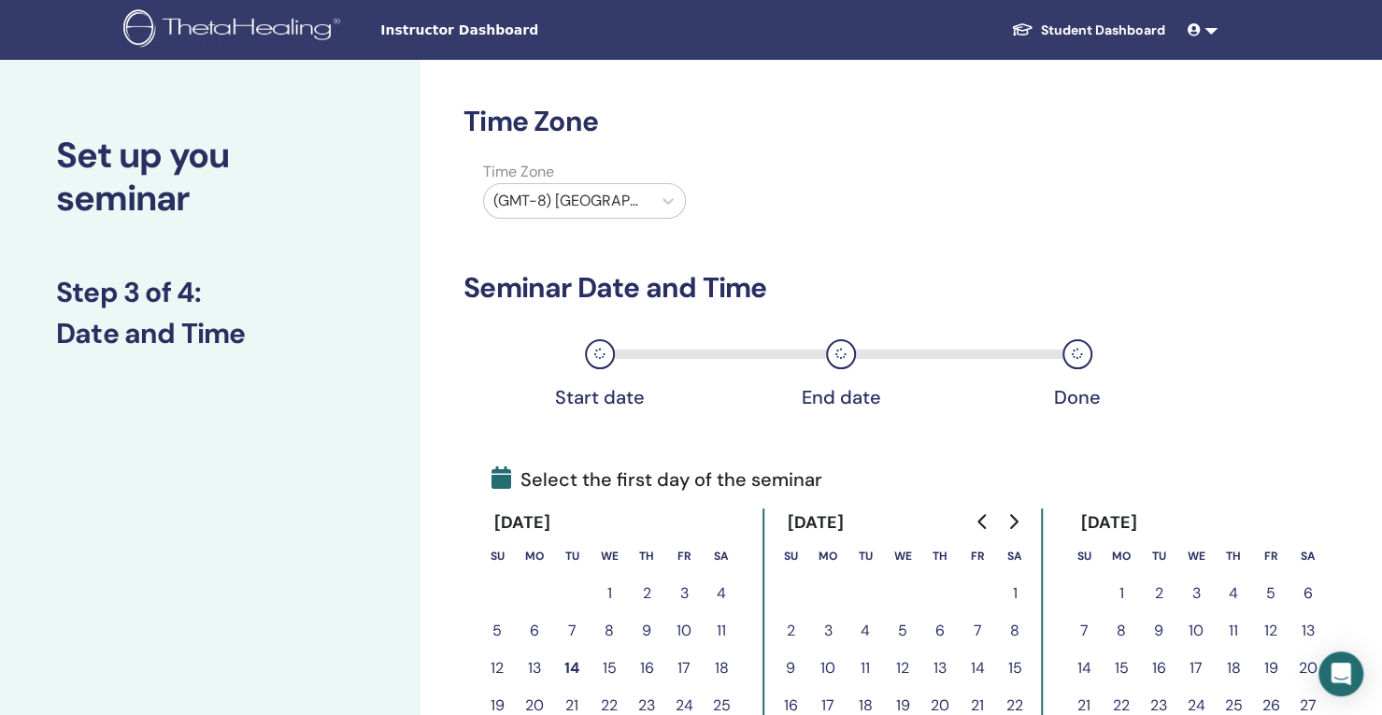
click at [594, 199] on div at bounding box center [567, 201] width 149 height 26
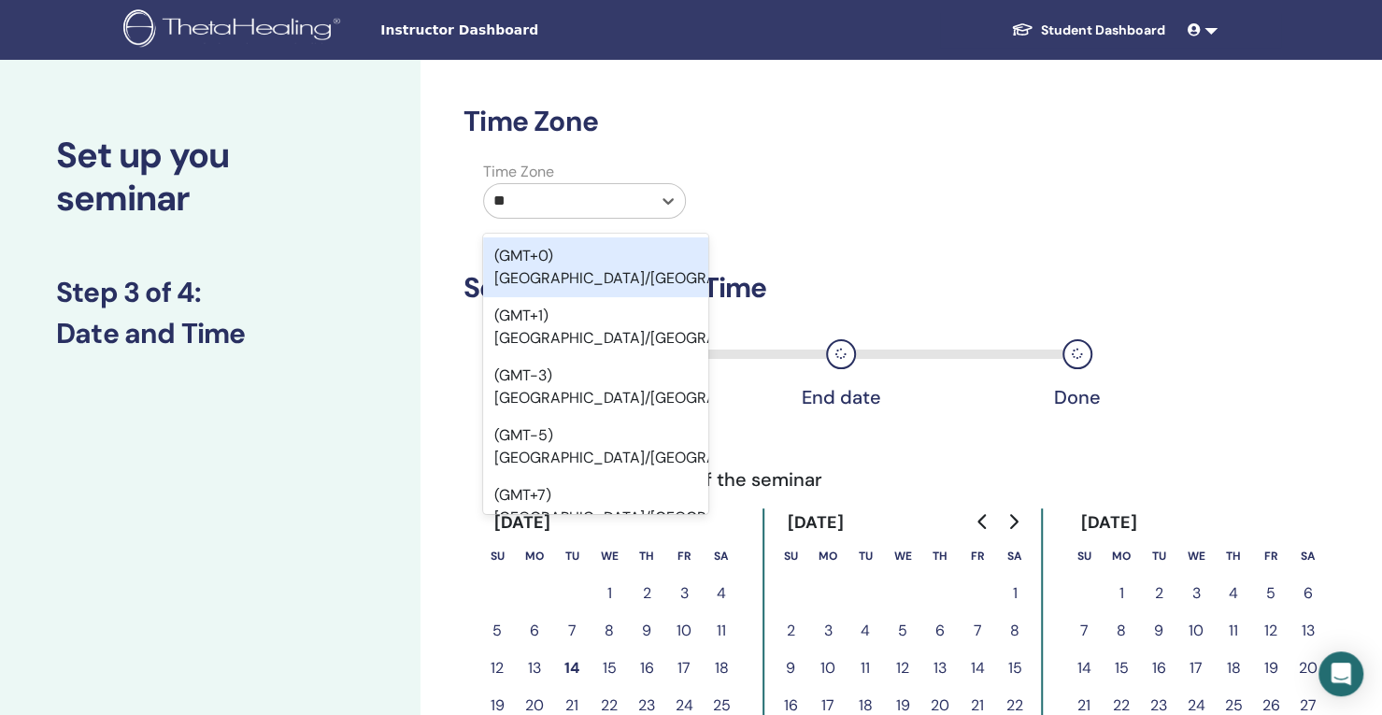
type input "***"
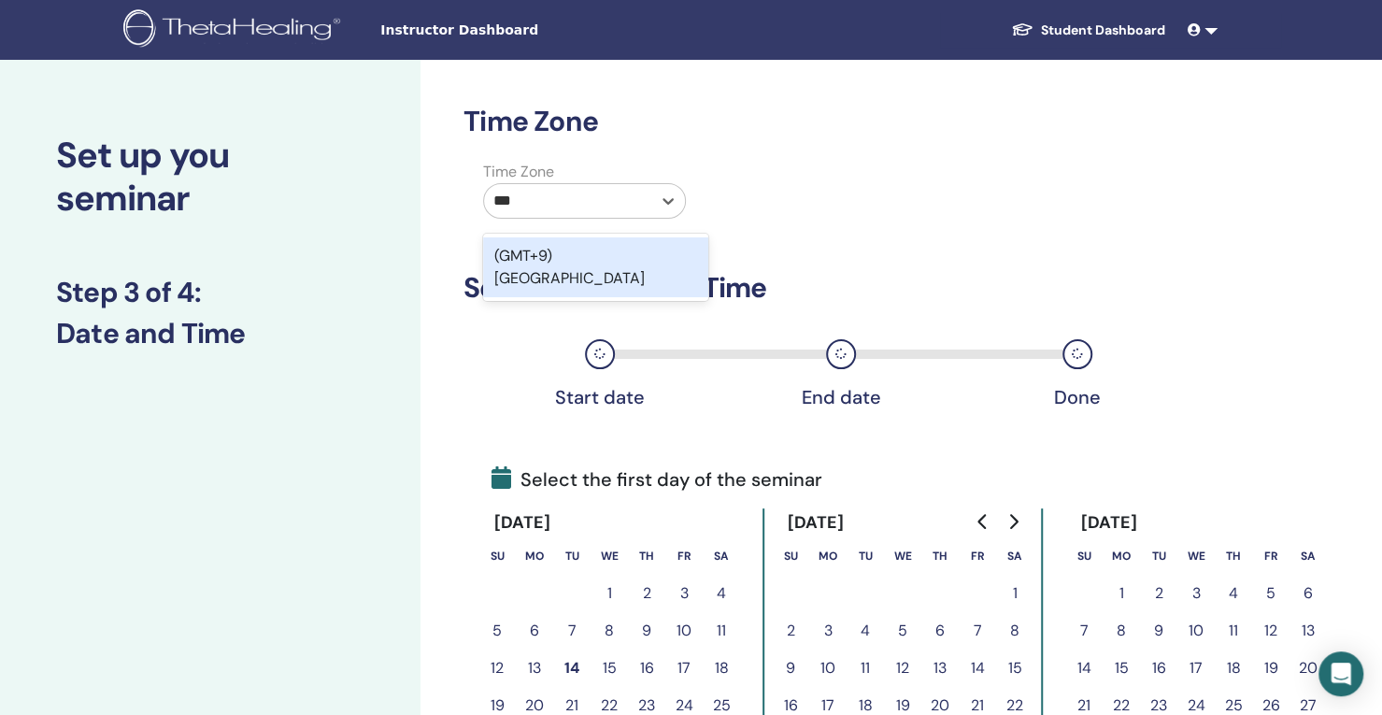
click at [595, 251] on div "(GMT+9) Japan" at bounding box center [595, 267] width 225 height 60
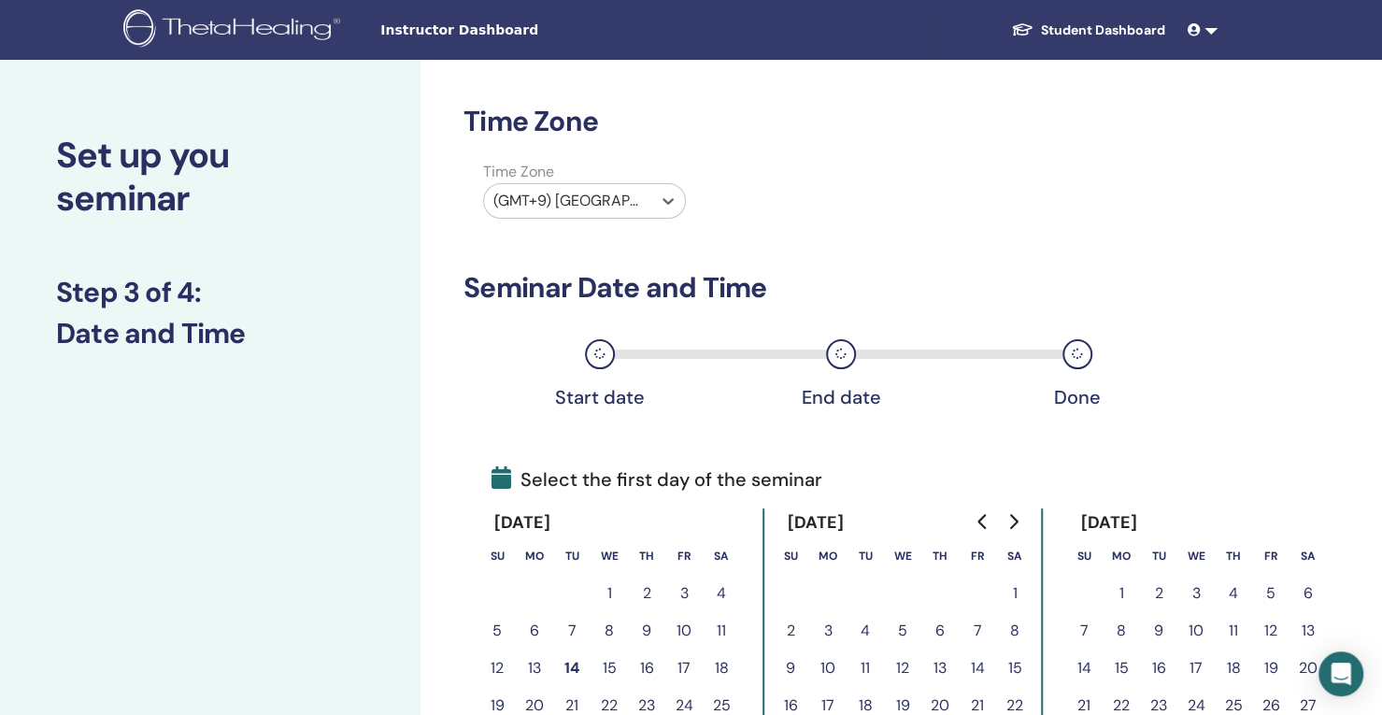
scroll to position [170, 0]
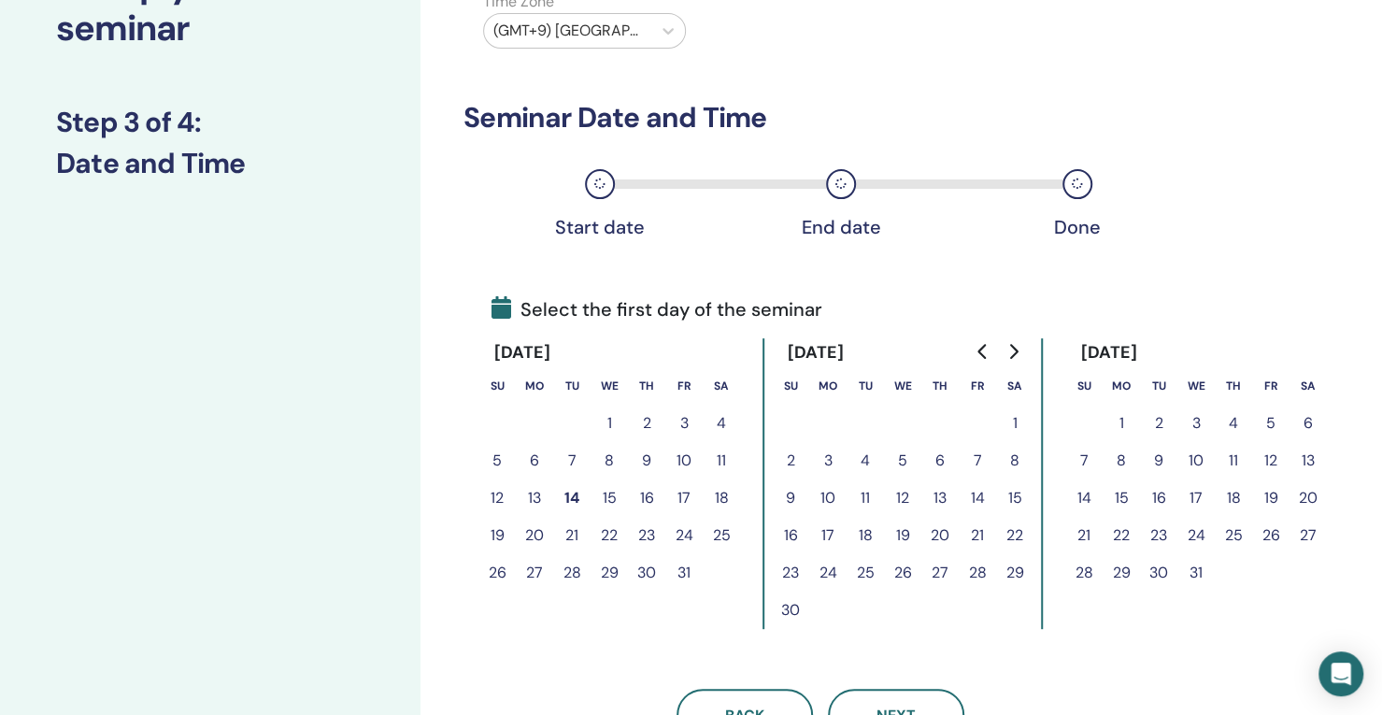
click at [798, 470] on button "2" at bounding box center [790, 460] width 37 height 37
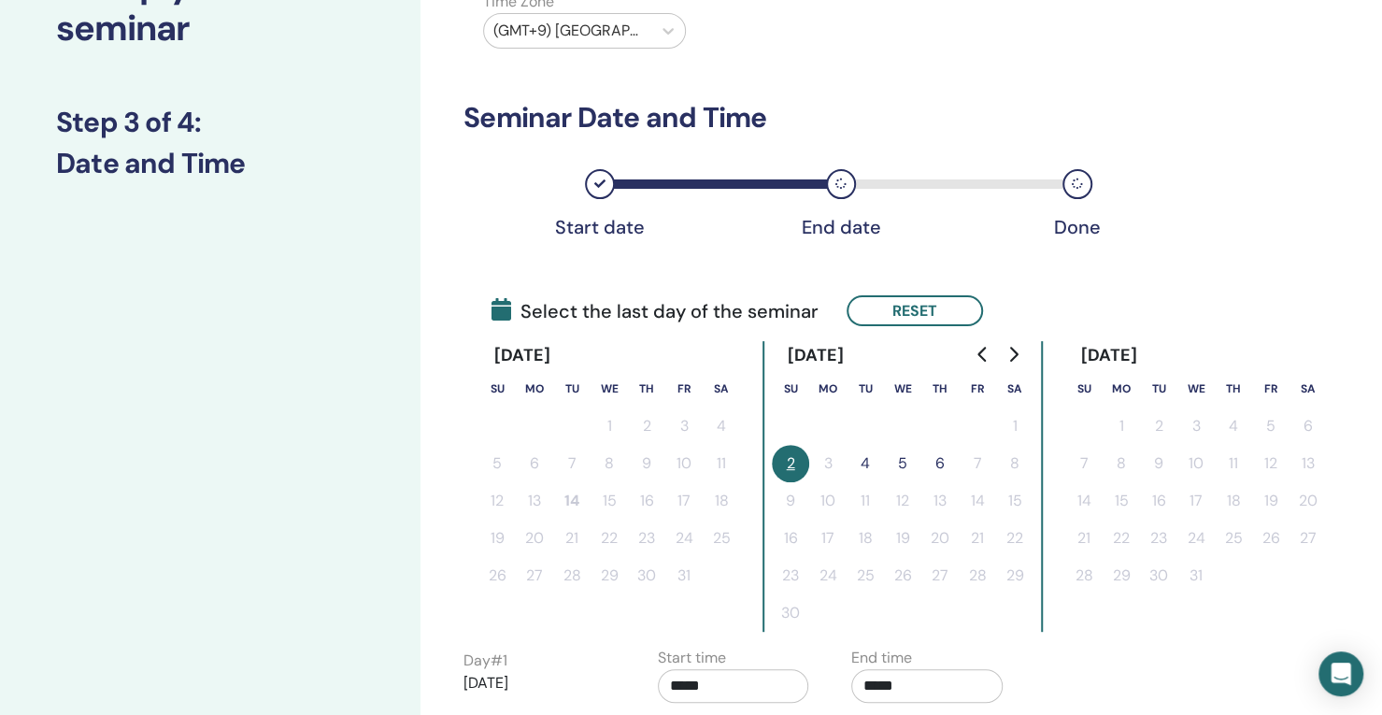
click at [867, 472] on button "4" at bounding box center [865, 463] width 37 height 37
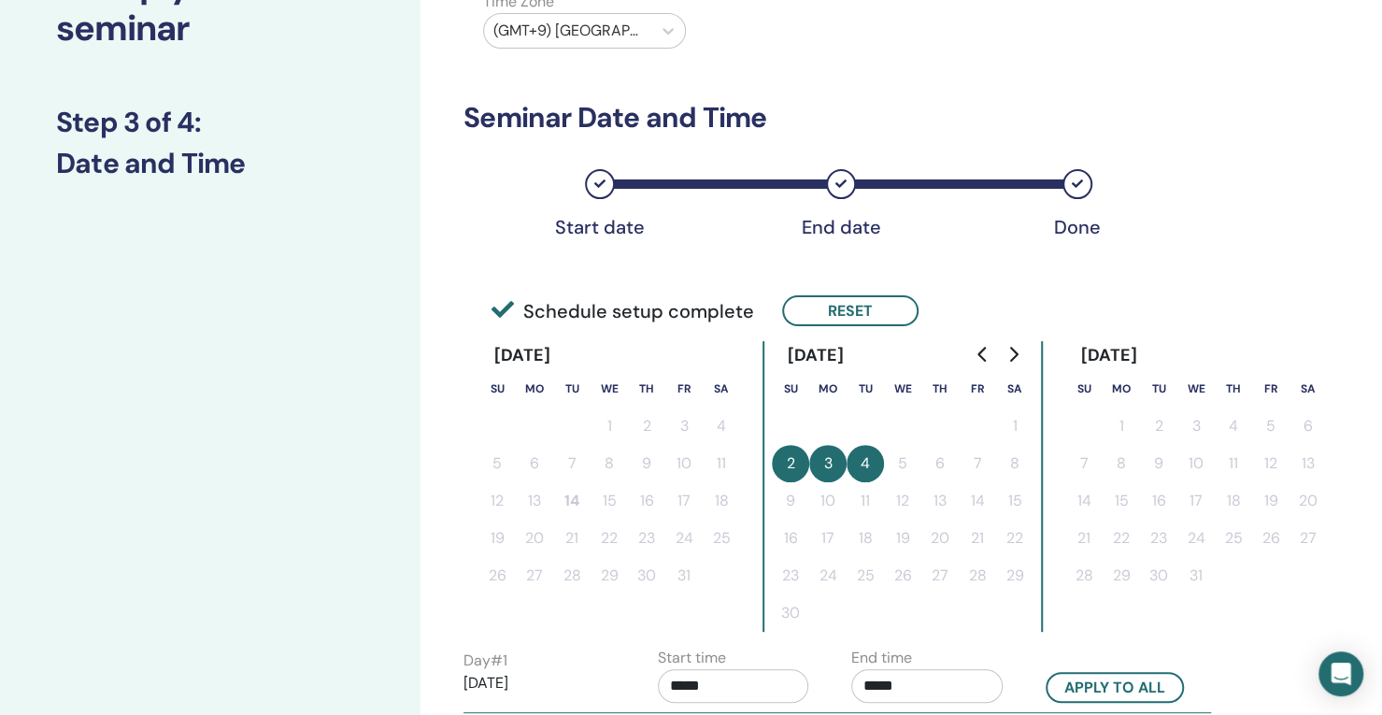
scroll to position [304, 0]
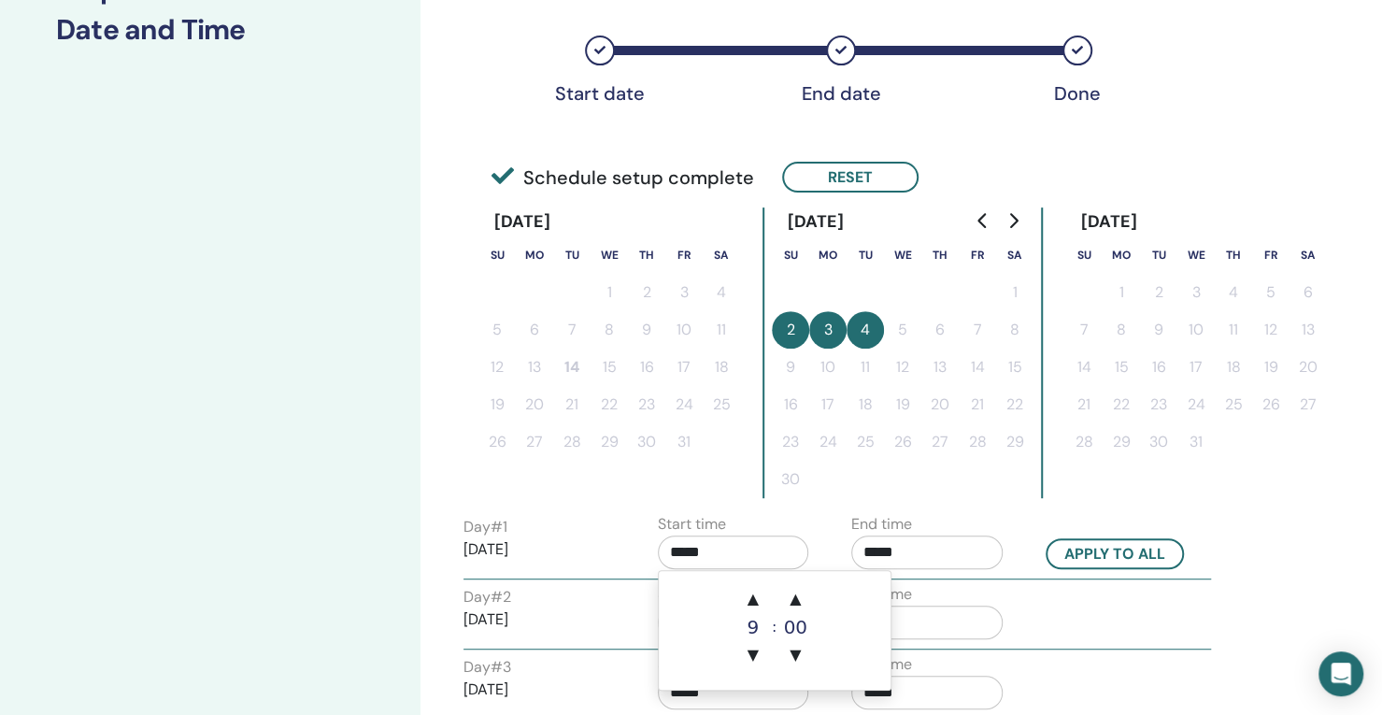
click at [776, 555] on input "*****" at bounding box center [733, 552] width 151 height 34
click at [748, 600] on span "▲" at bounding box center [752, 598] width 37 height 37
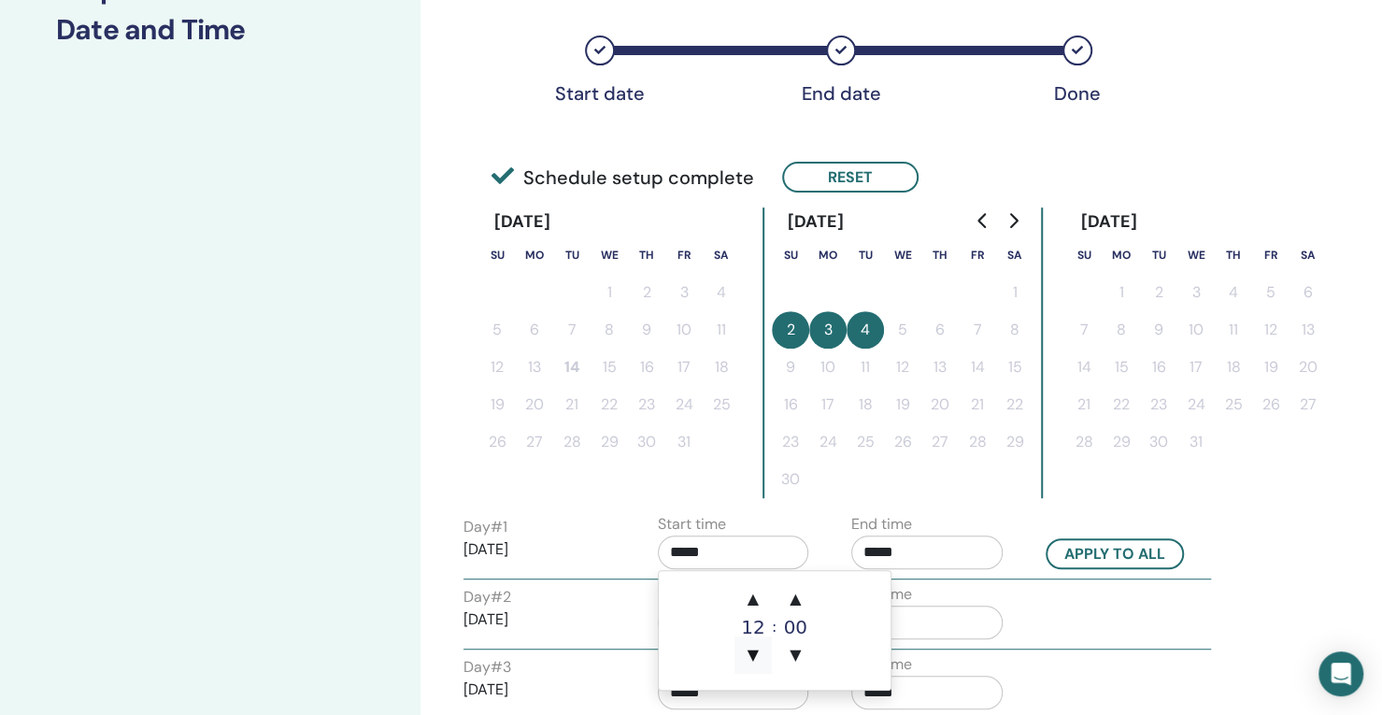
click at [755, 648] on span "▼" at bounding box center [752, 654] width 37 height 37
type input "*****"
click at [905, 555] on input "*****" at bounding box center [926, 552] width 151 height 34
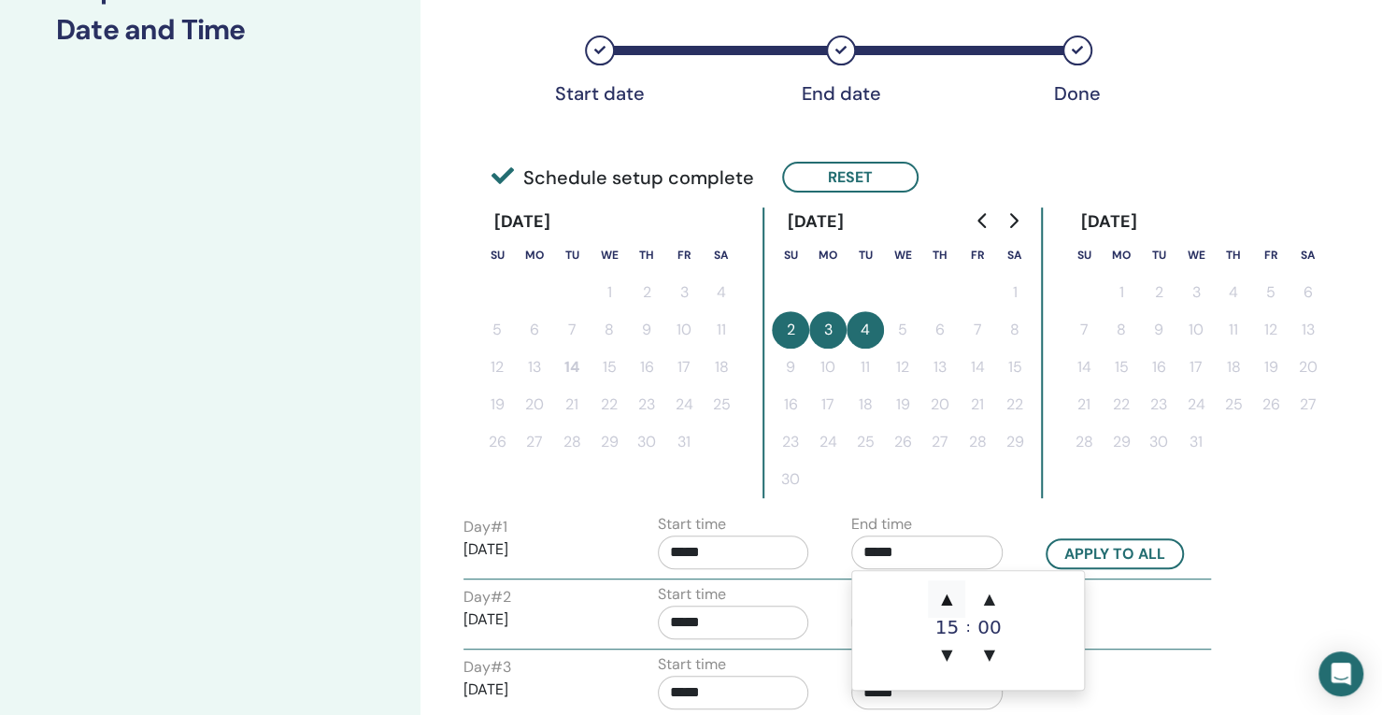
click at [948, 595] on span "▲" at bounding box center [946, 598] width 37 height 37
type input "*****"
click at [1086, 551] on button "Apply to all" at bounding box center [1115, 553] width 138 height 31
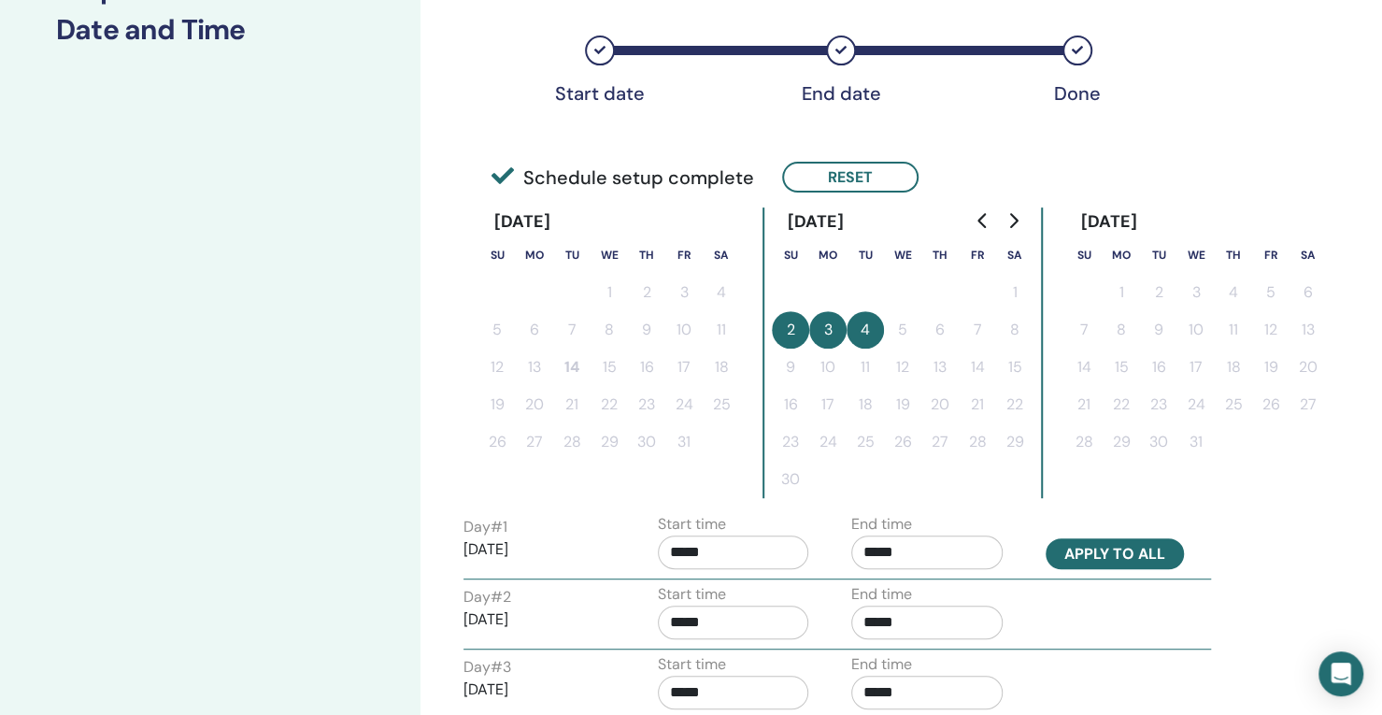
type input "*****"
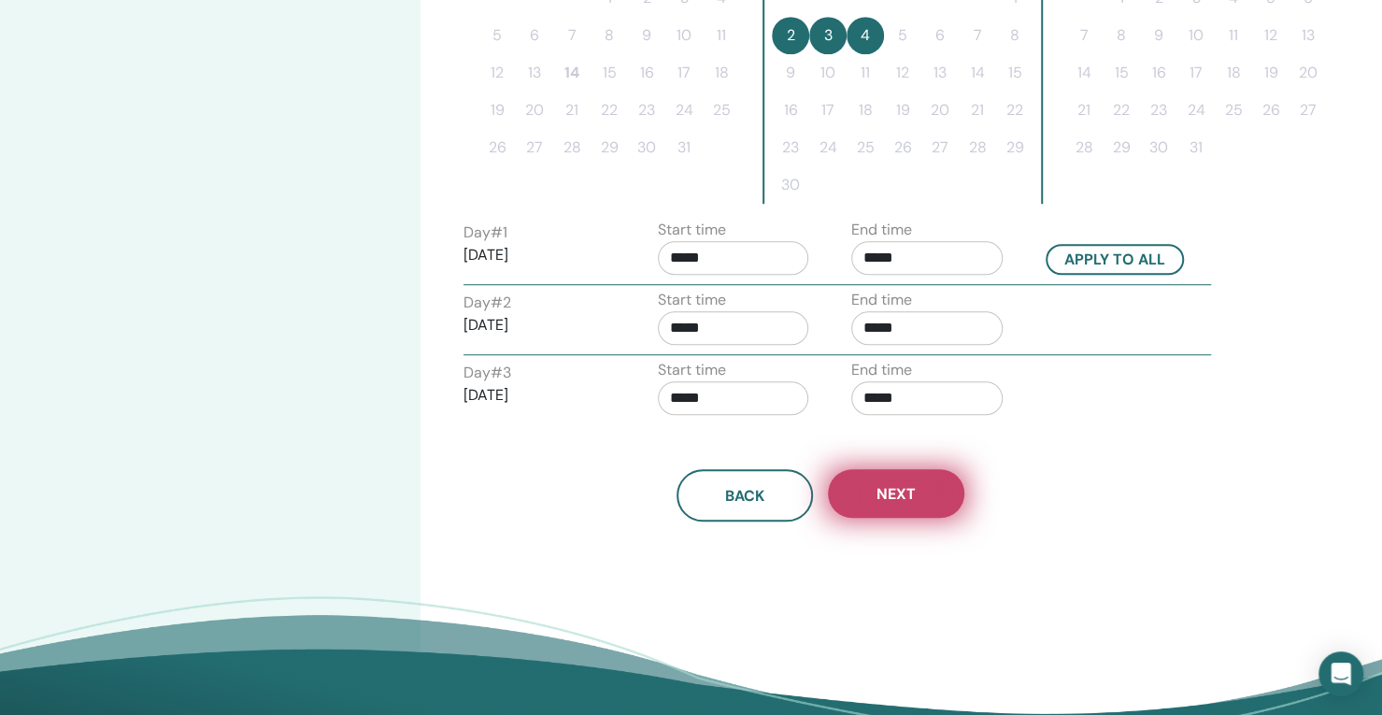
click at [890, 474] on button "Next" at bounding box center [896, 493] width 136 height 49
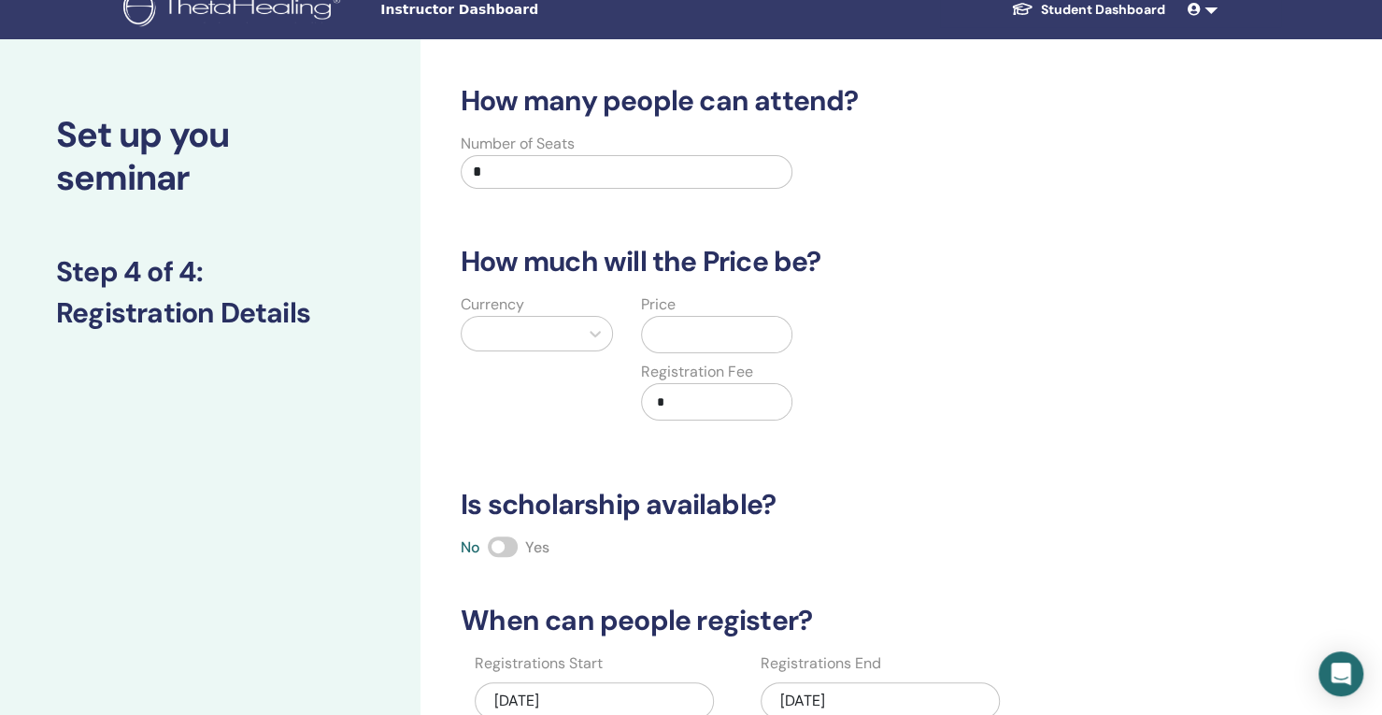
scroll to position [0, 0]
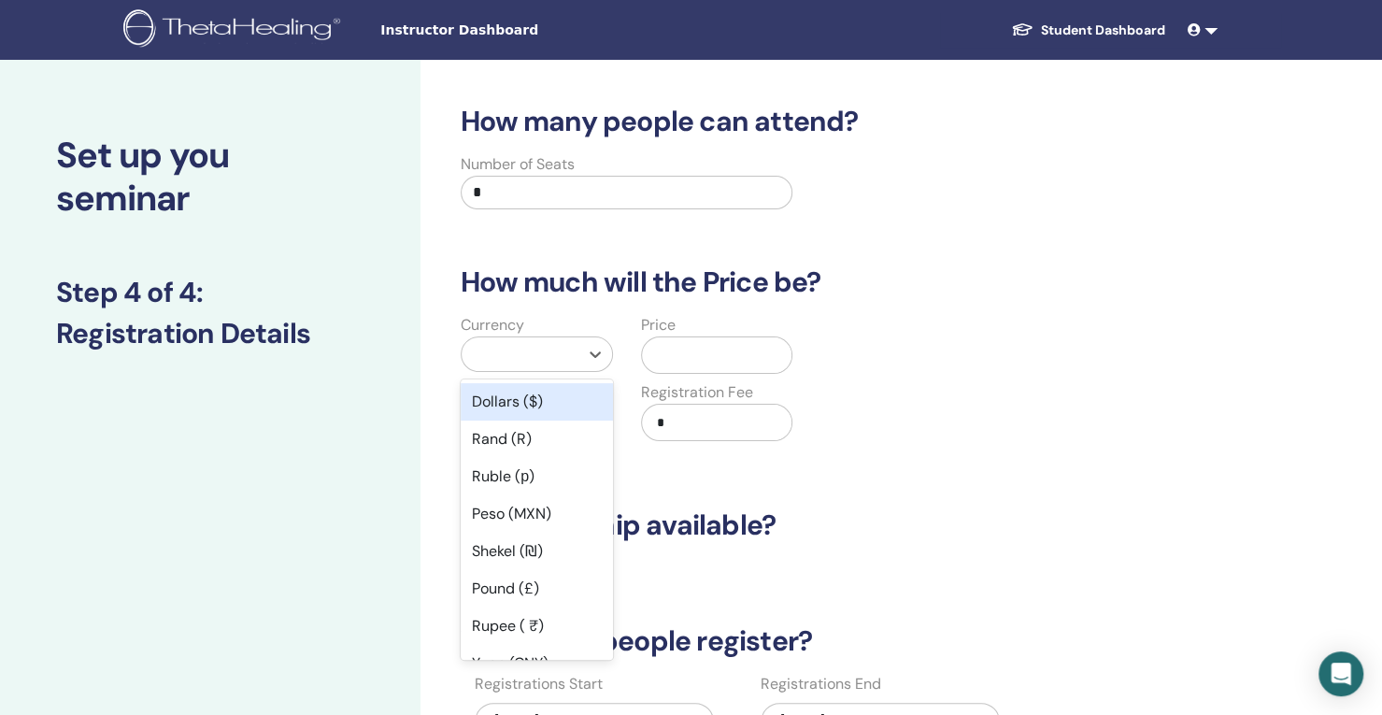
click at [546, 349] on div at bounding box center [520, 354] width 98 height 26
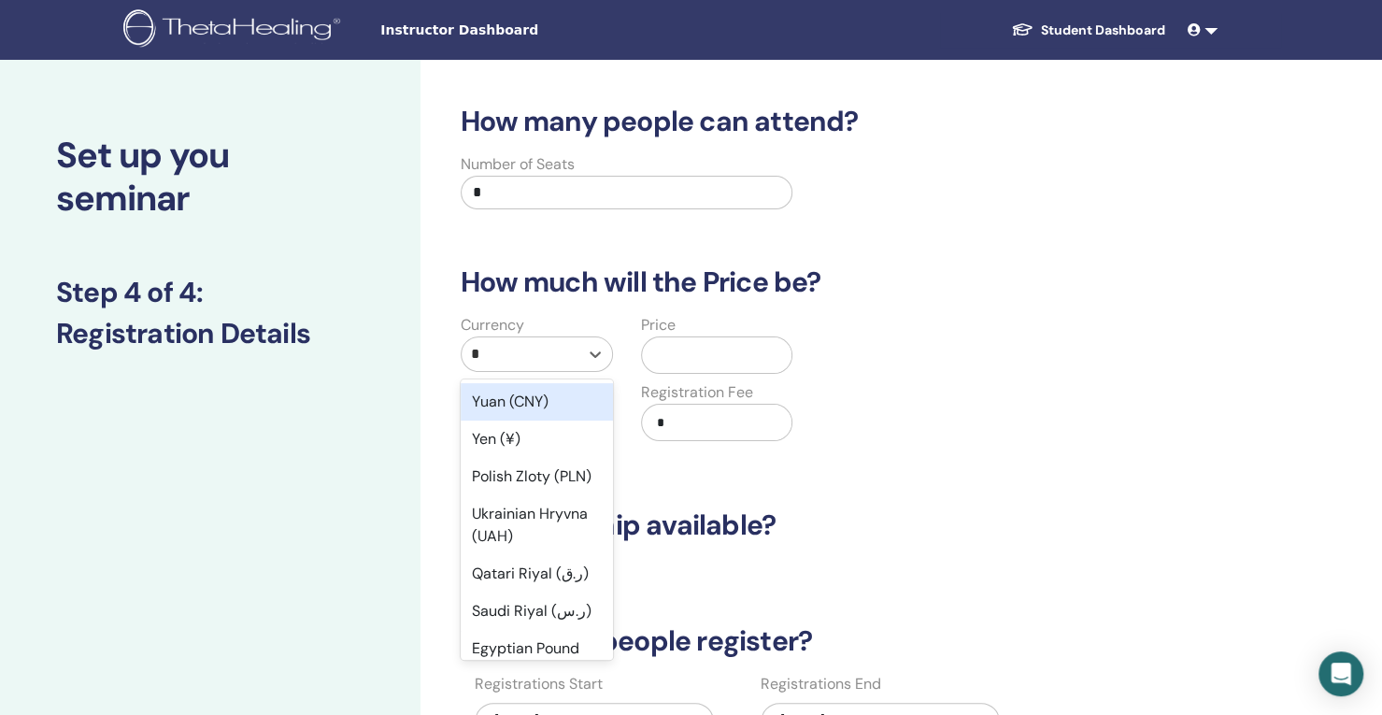
type input "**"
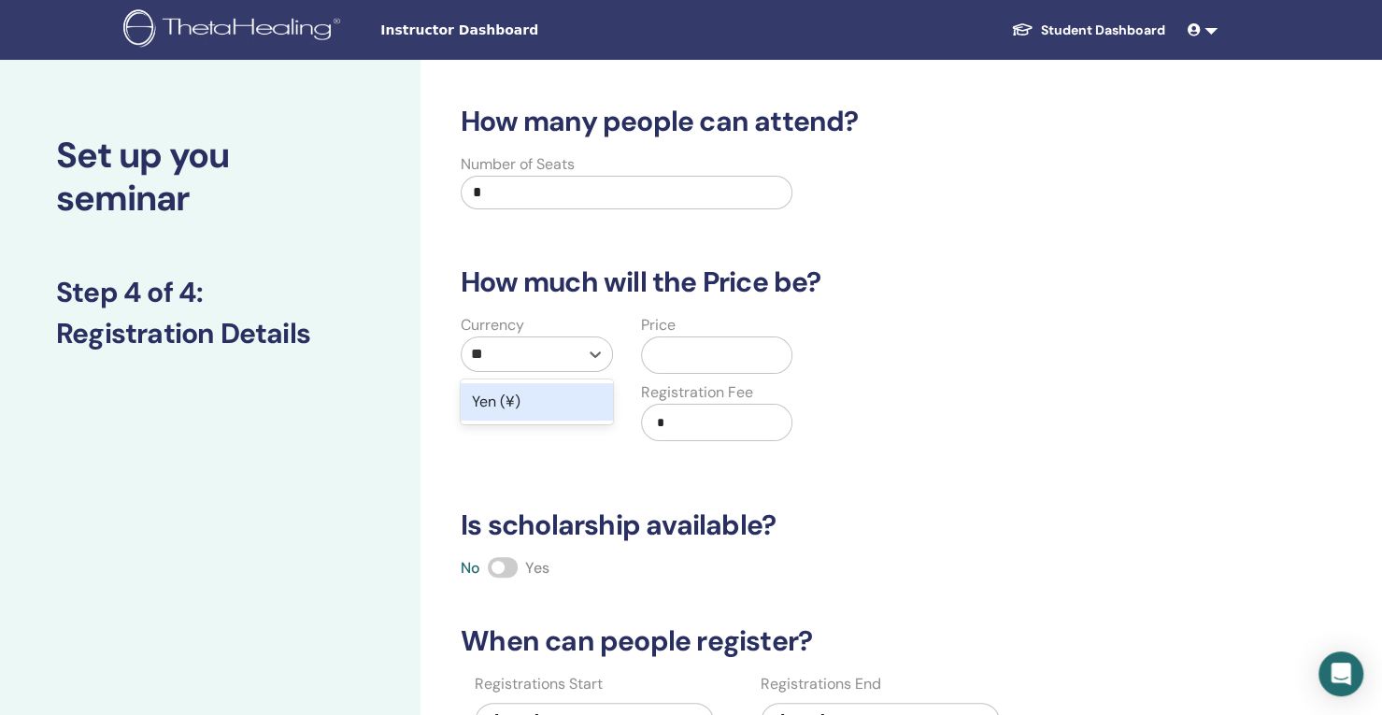
click at [526, 399] on div "Yen (¥)" at bounding box center [537, 401] width 152 height 37
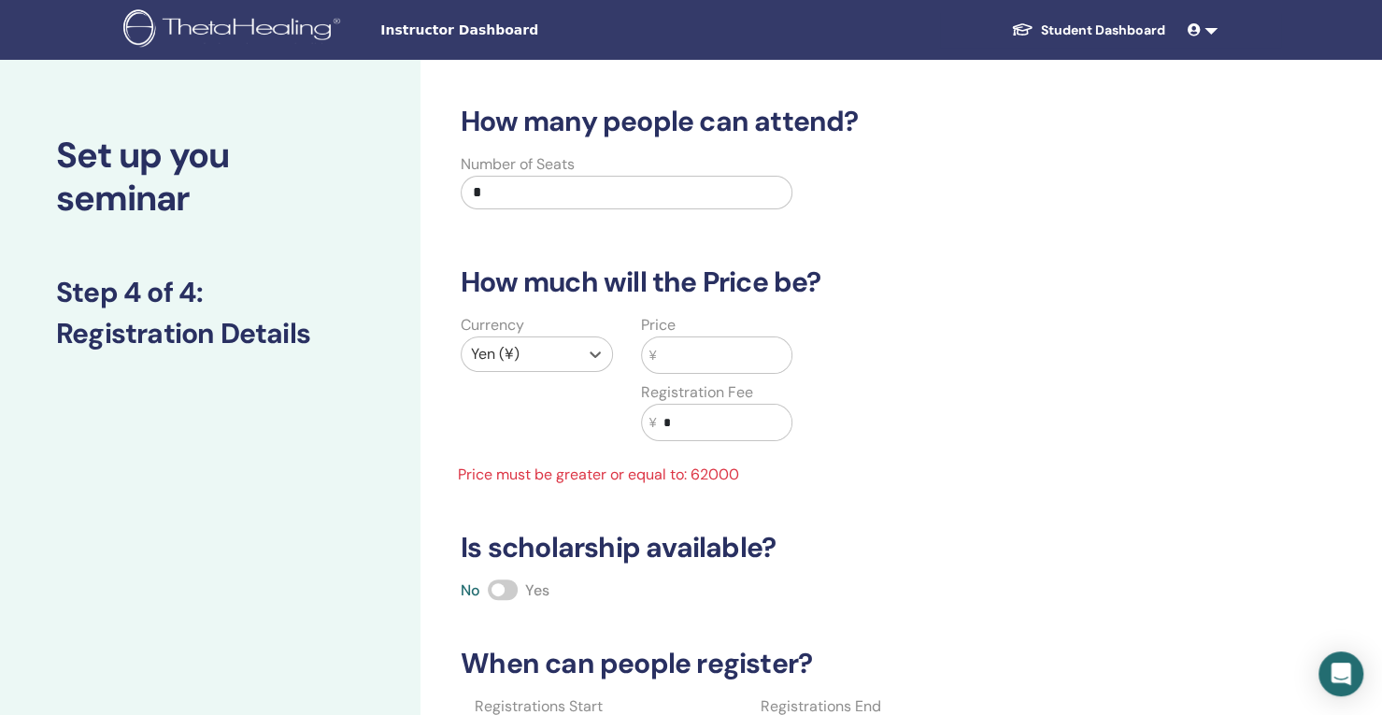
click at [691, 349] on input "text" at bounding box center [723, 355] width 135 height 36
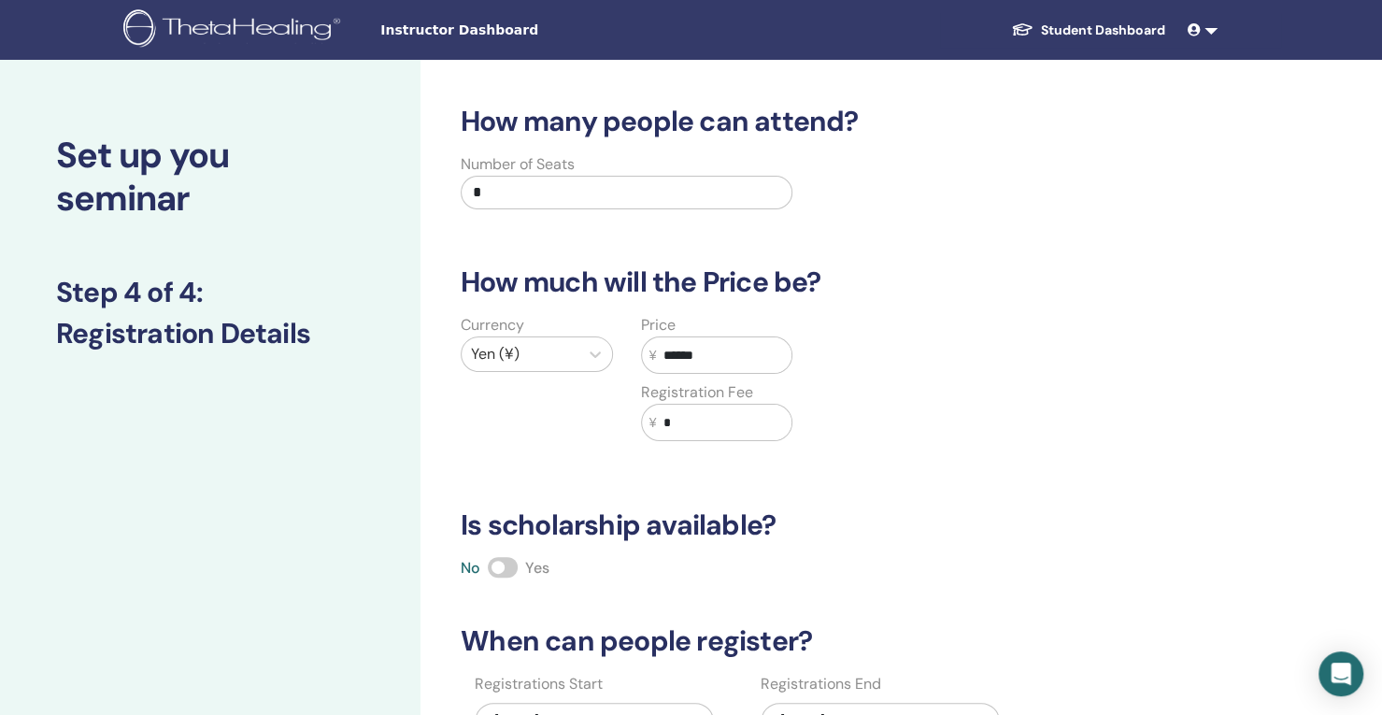
type input "******"
click at [688, 424] on input "*" at bounding box center [723, 423] width 135 height 36
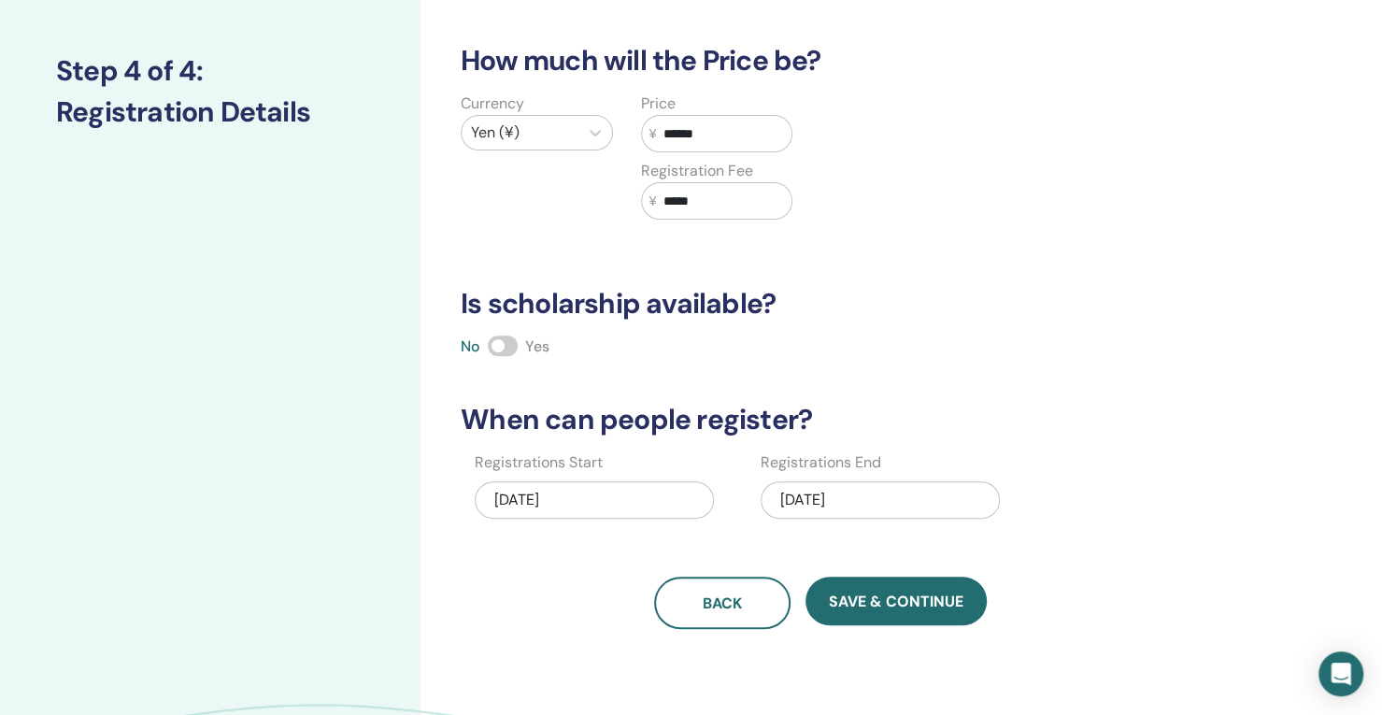
drag, startPoint x: 663, startPoint y: 194, endPoint x: 745, endPoint y: 193, distance: 81.3
click at [745, 193] on input "*****" at bounding box center [723, 201] width 135 height 36
type input "*****"
click at [692, 277] on div "How many people can attend? Number of Seats * How much will the Price be? Curre…" at bounding box center [820, 256] width 742 height 746
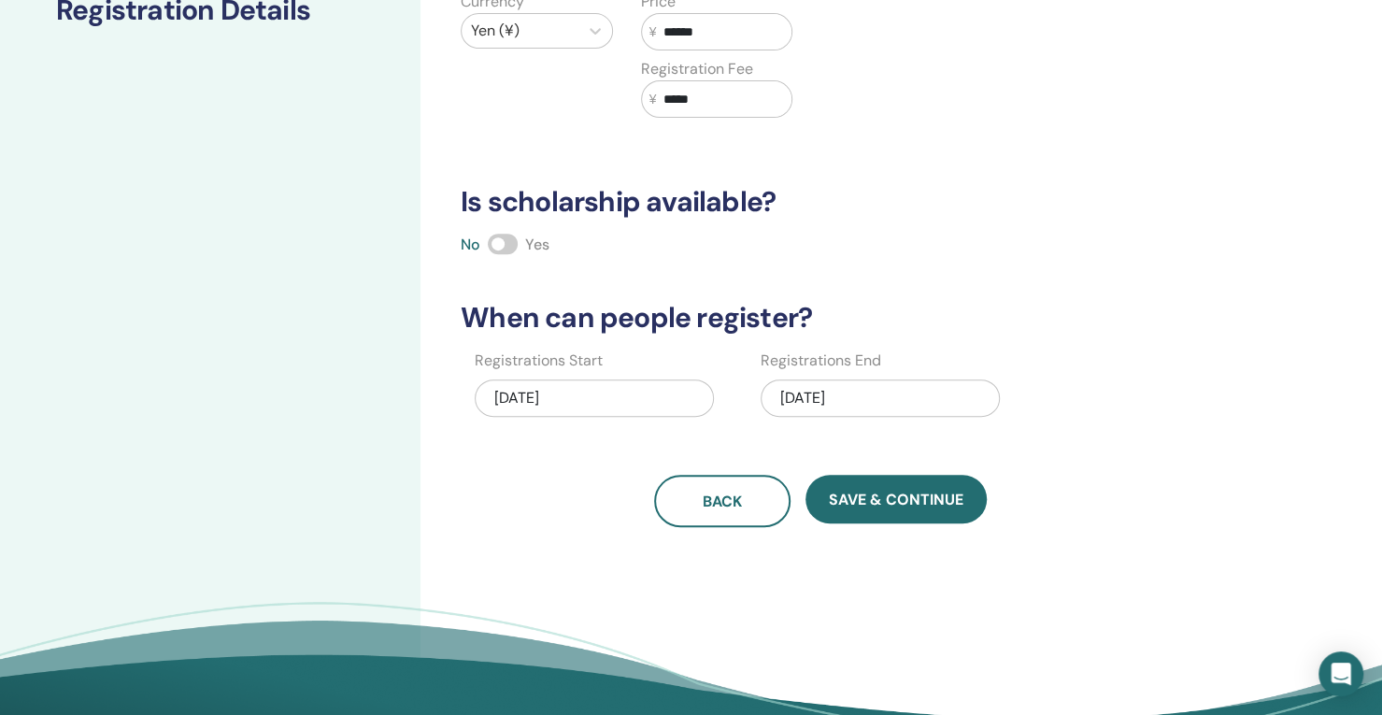
click at [606, 399] on div "10/14/2025" at bounding box center [594, 397] width 239 height 37
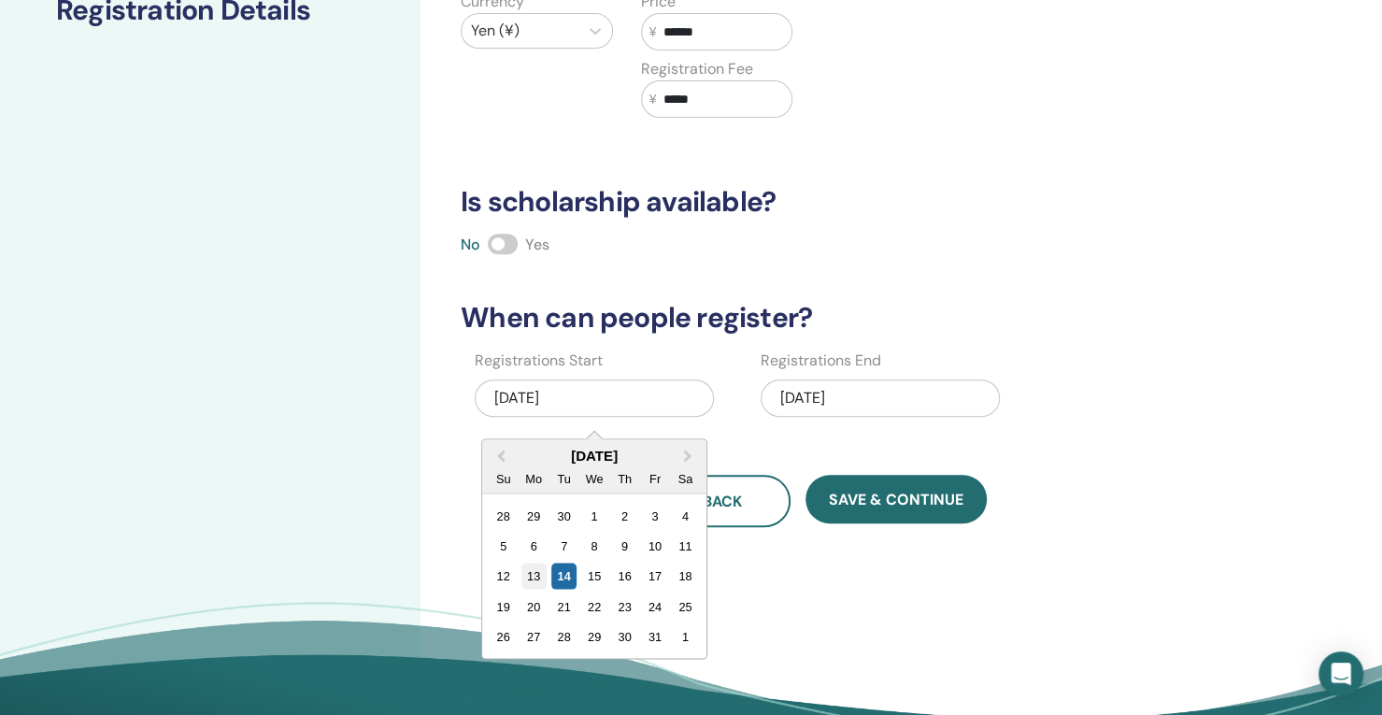
click at [536, 570] on div "13" at bounding box center [533, 575] width 25 height 25
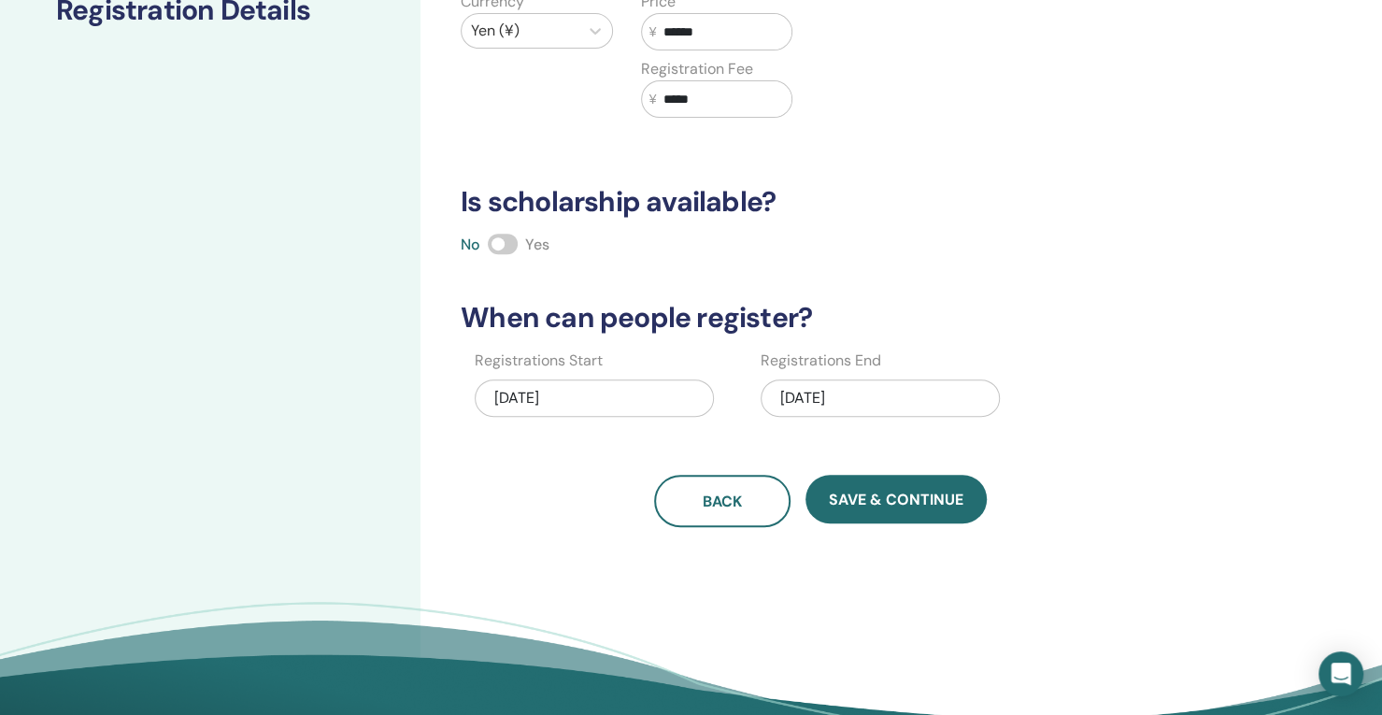
click at [865, 397] on div "11/04/2025" at bounding box center [880, 397] width 239 height 37
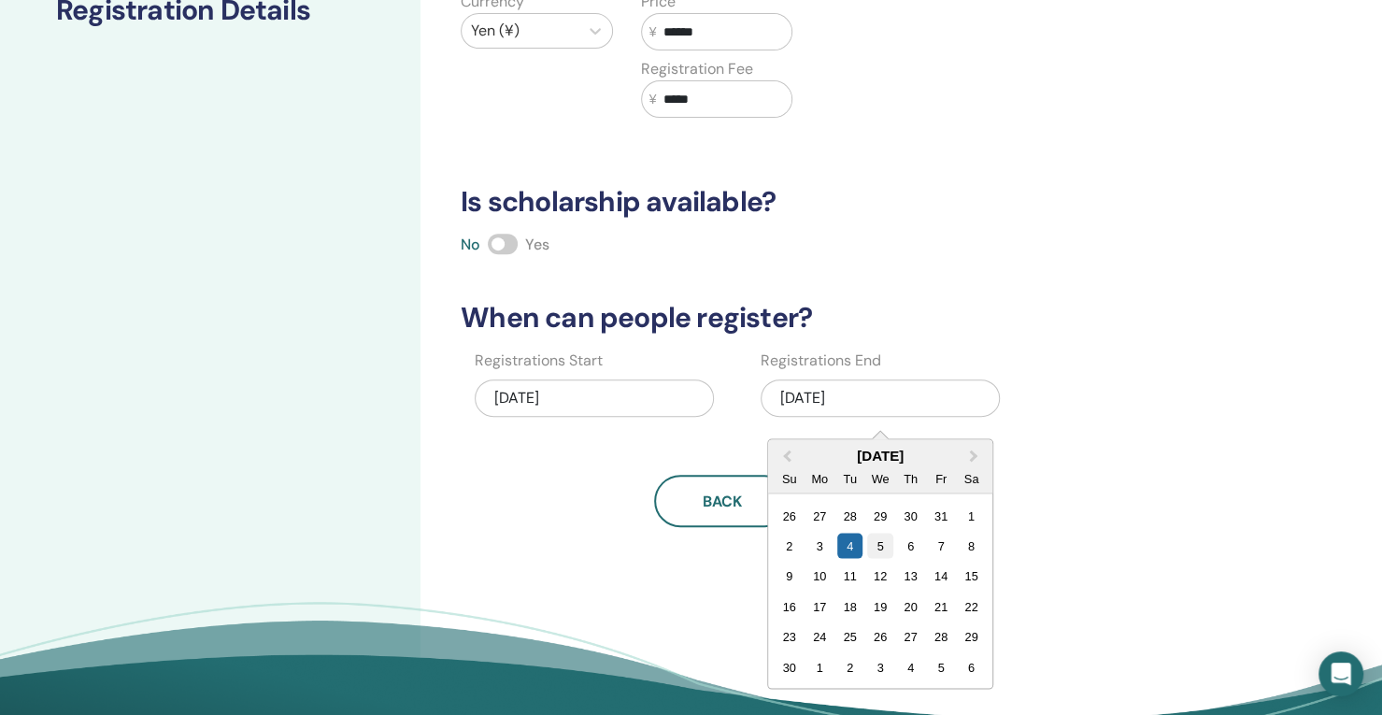
click at [874, 544] on div "5" at bounding box center [879, 545] width 25 height 25
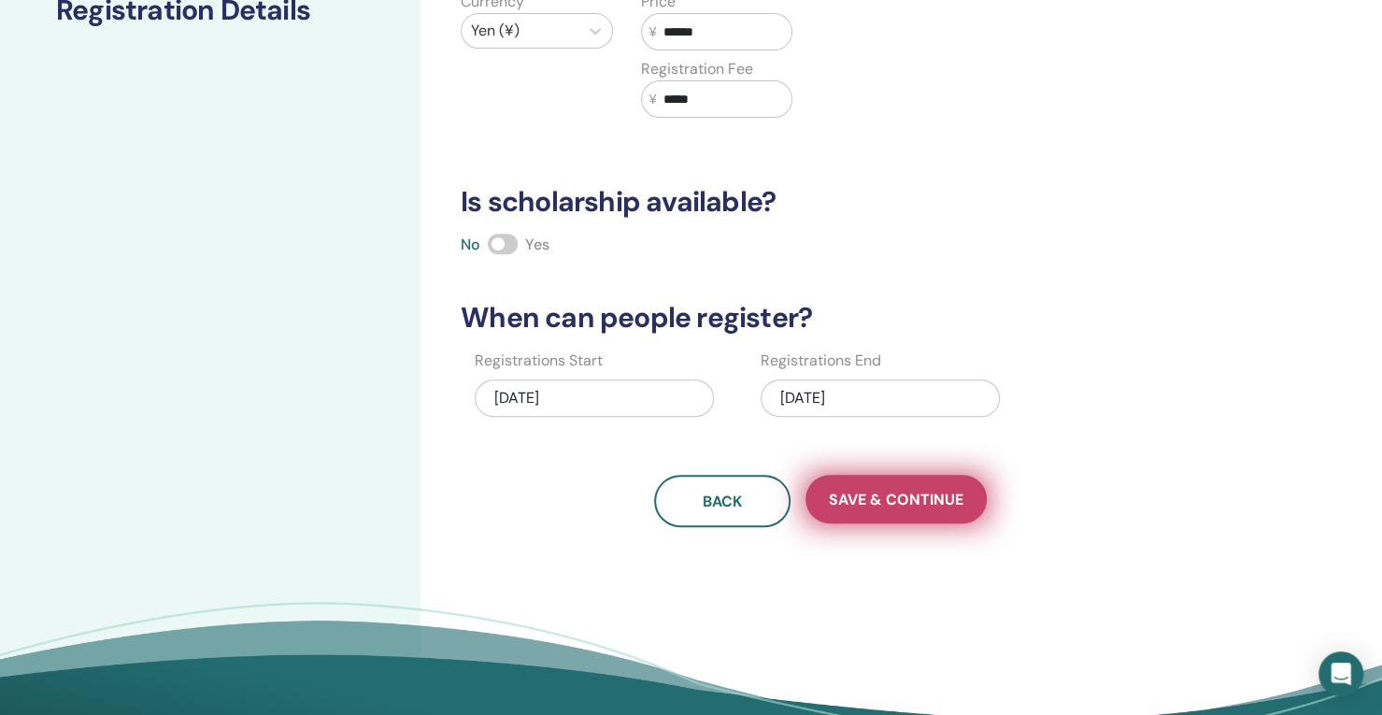
click at [877, 513] on button "Save & Continue" at bounding box center [895, 499] width 181 height 49
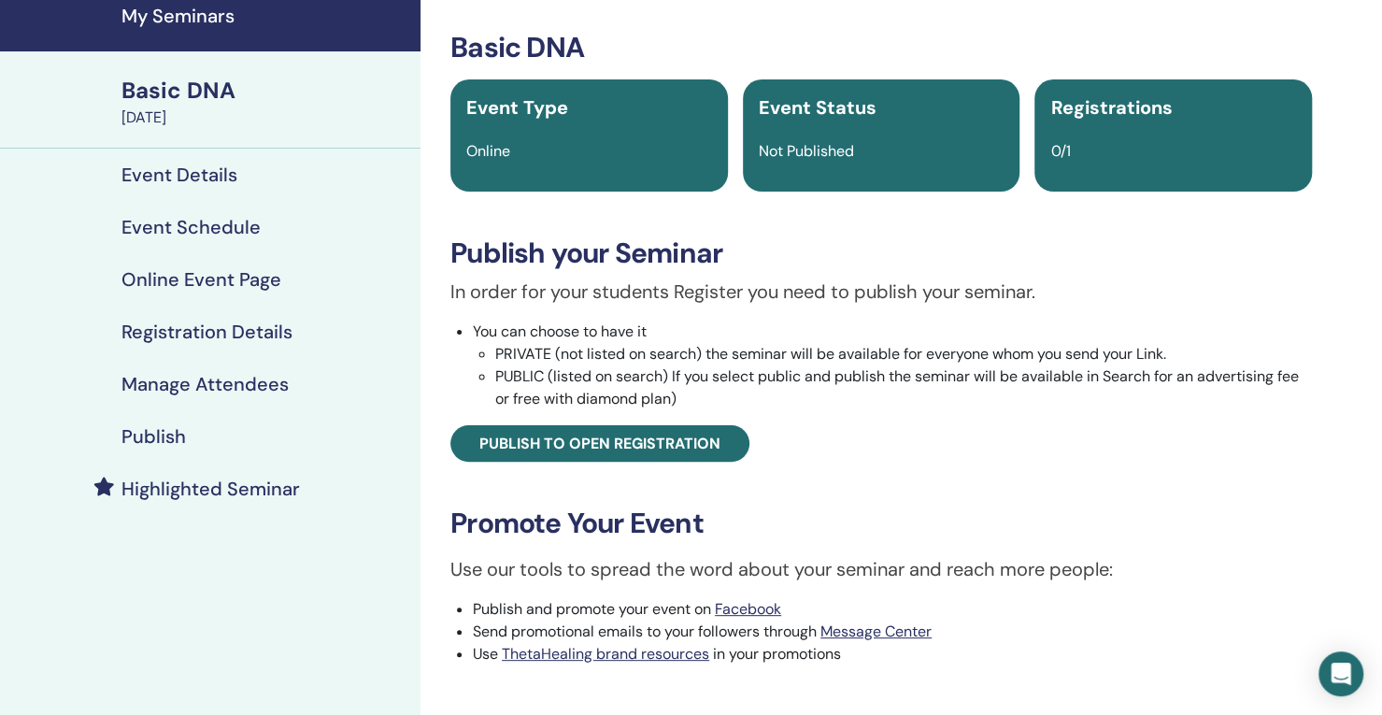
scroll to position [75, 0]
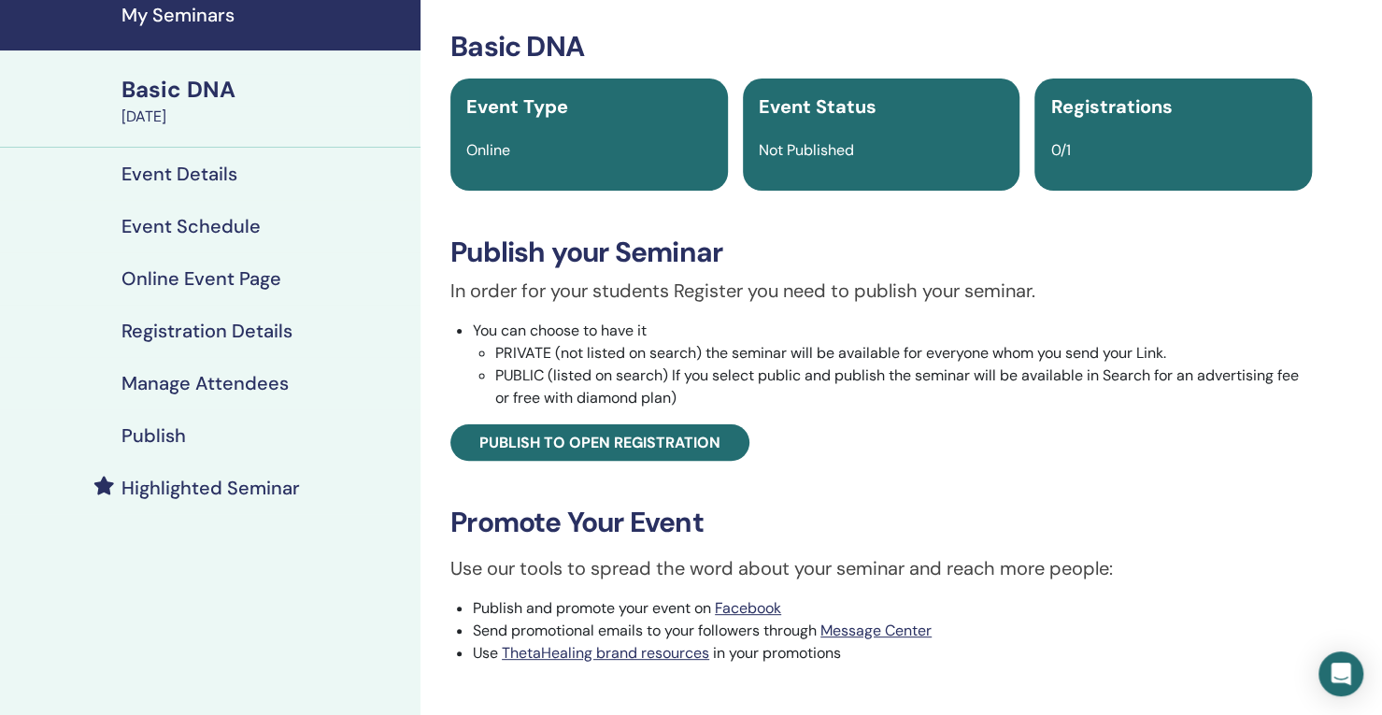
click at [213, 432] on div "Publish" at bounding box center [210, 435] width 391 height 22
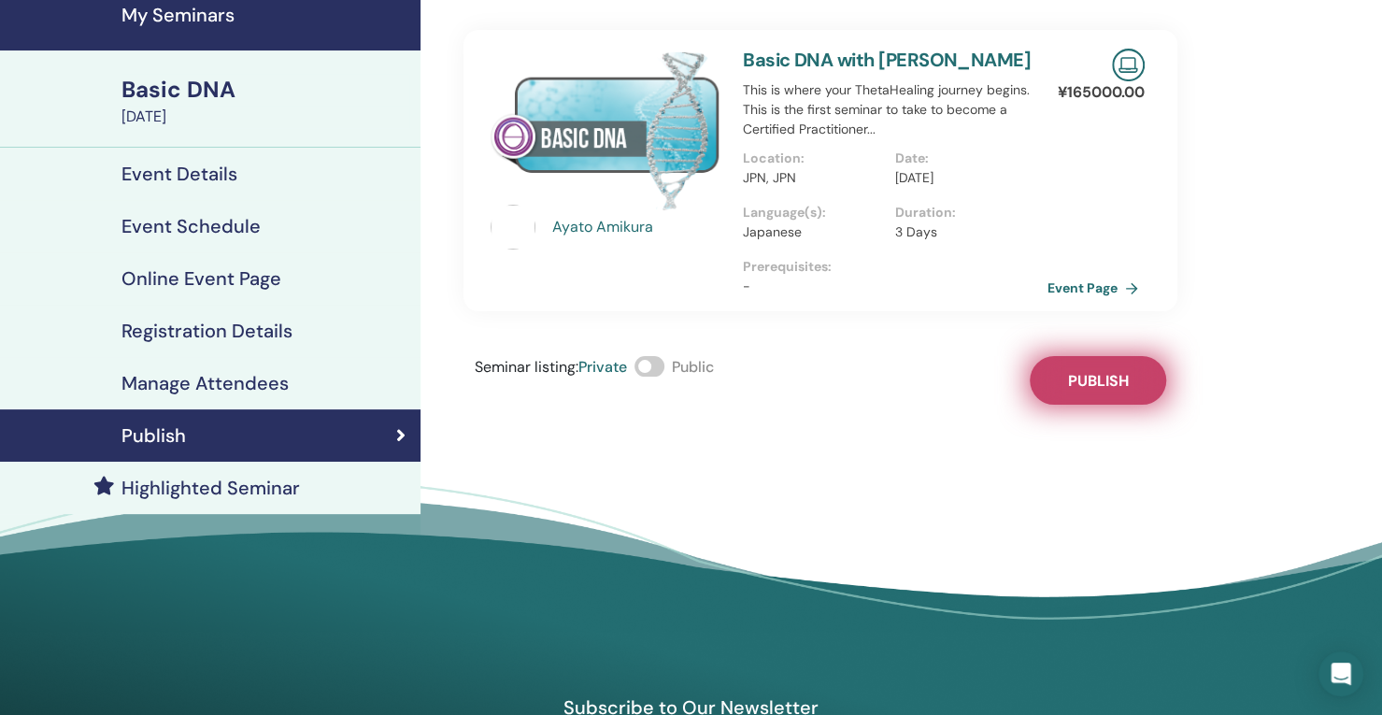
click at [1065, 367] on button "Publish" at bounding box center [1098, 380] width 136 height 49
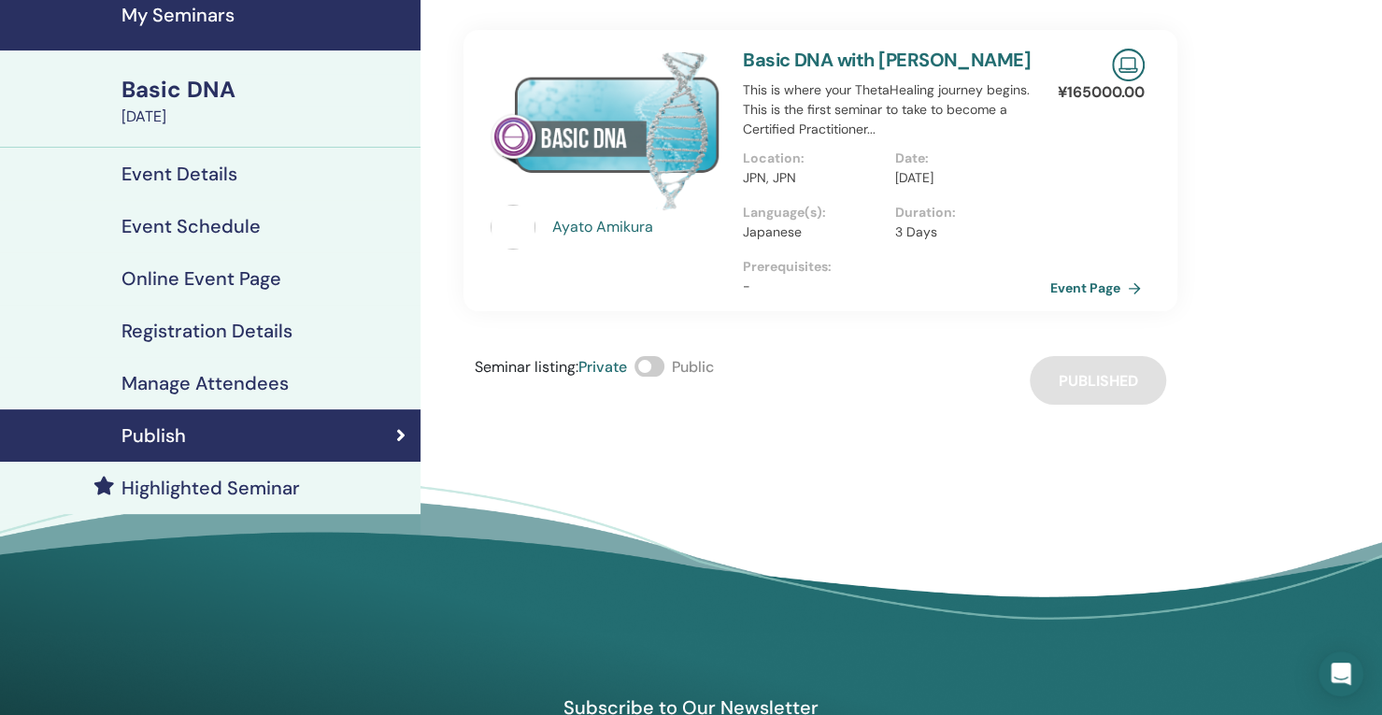
click at [1087, 293] on link "Event Page" at bounding box center [1099, 288] width 98 height 28
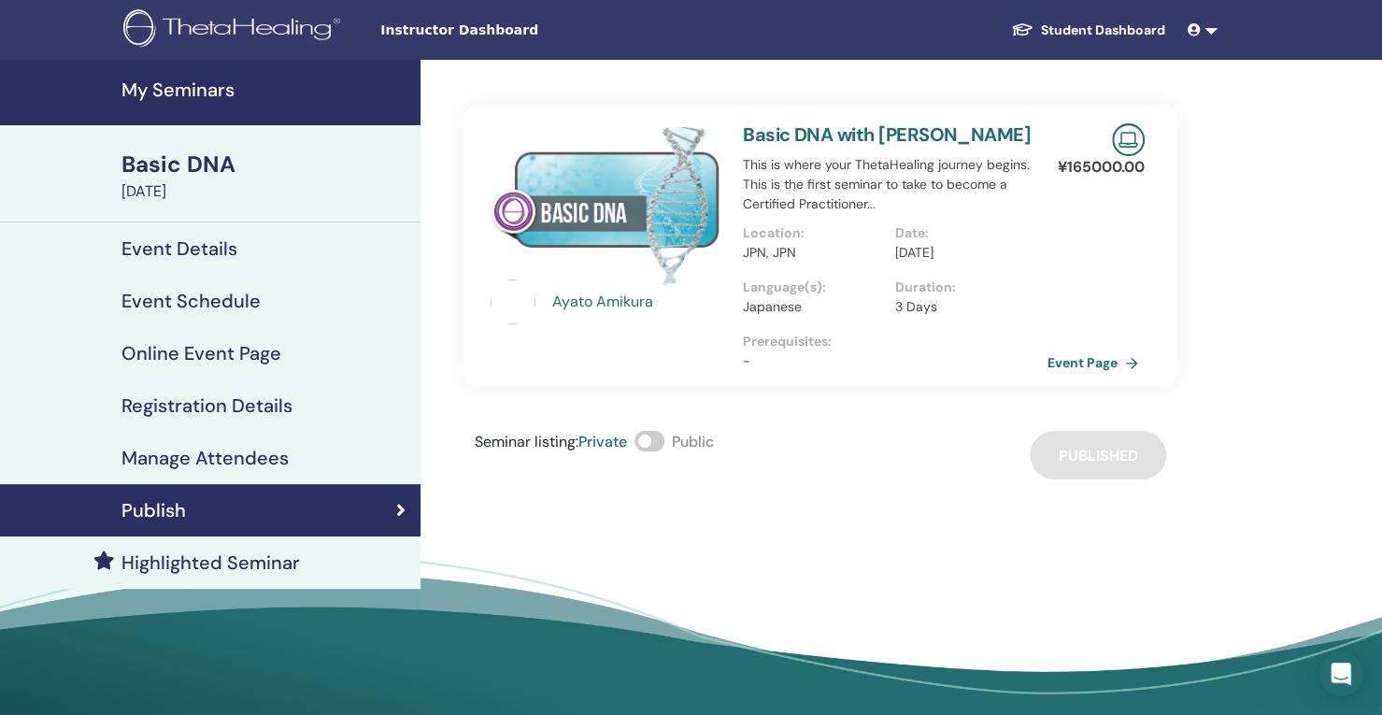
click at [193, 91] on h4 "My Seminars" at bounding box center [265, 89] width 288 height 22
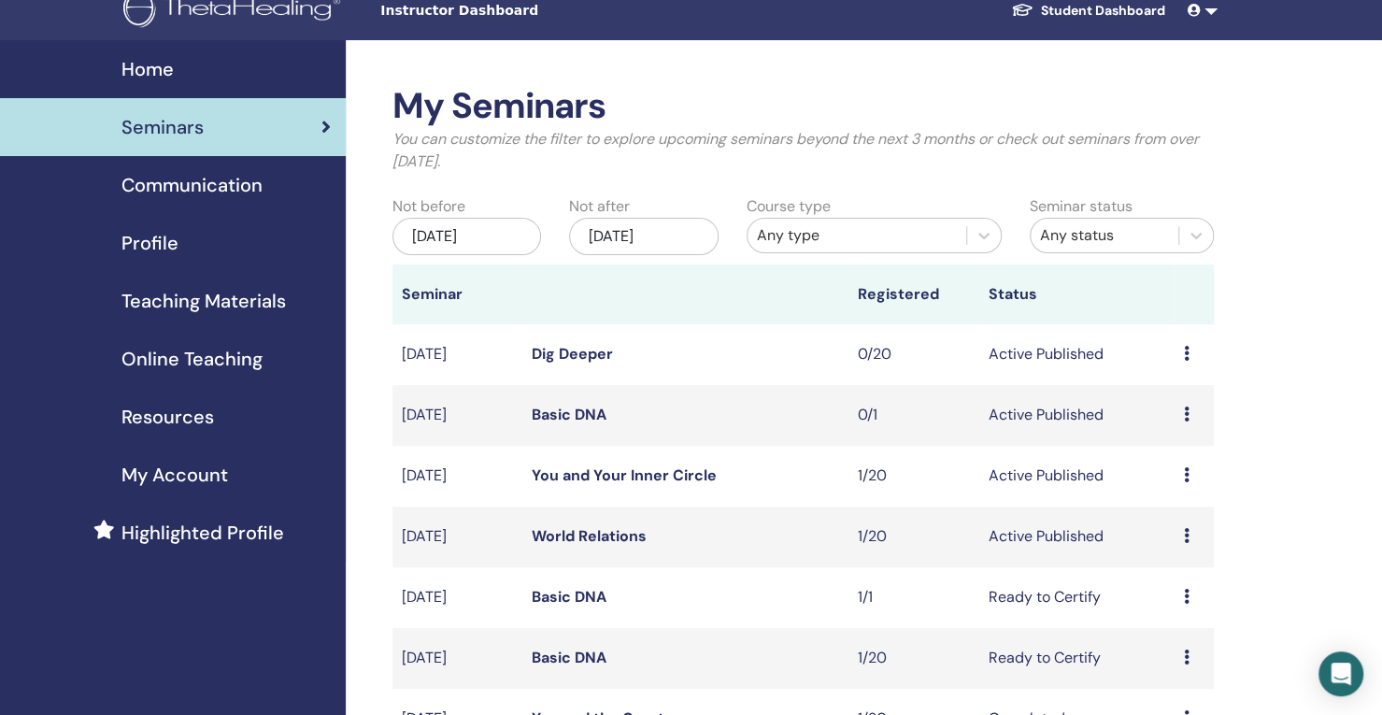
scroll to position [21, 0]
click at [166, 294] on span "Teaching Materials" at bounding box center [203, 300] width 164 height 28
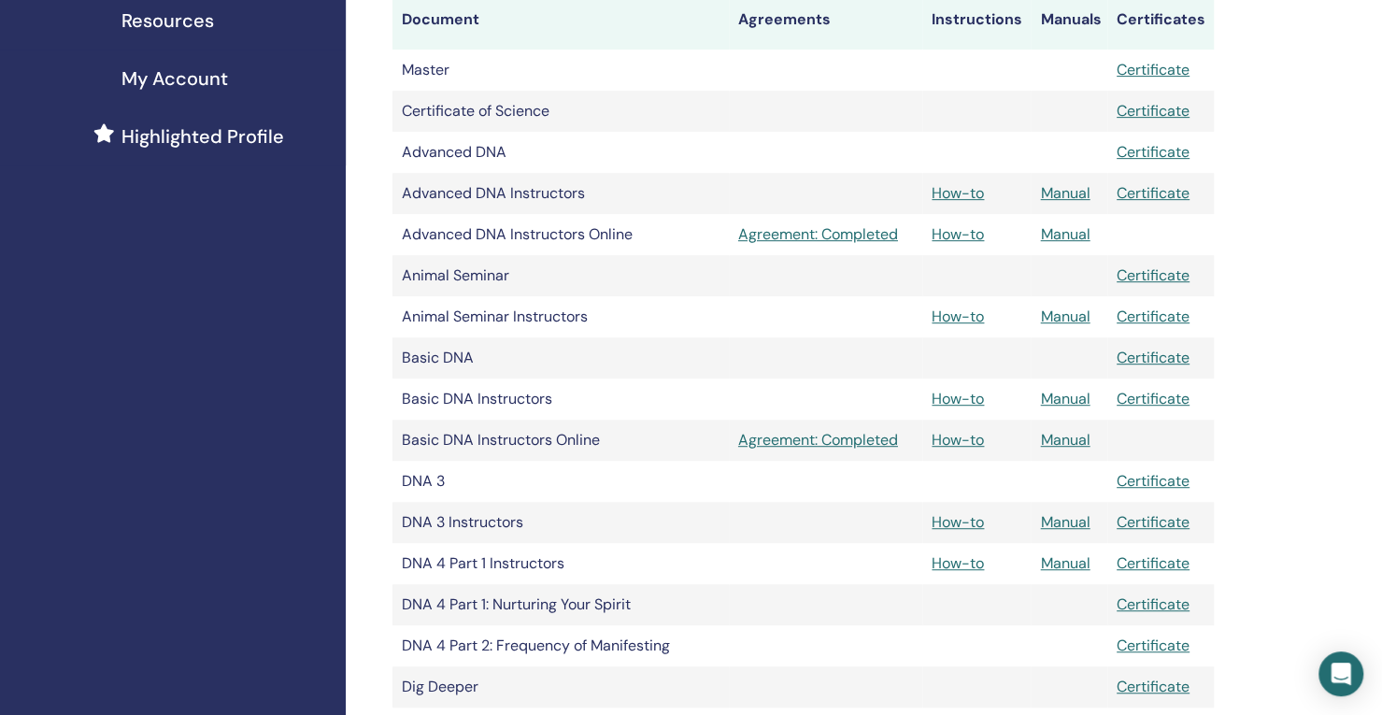
scroll to position [417, 0]
click at [1058, 395] on link "Manual" at bounding box center [1065, 398] width 50 height 20
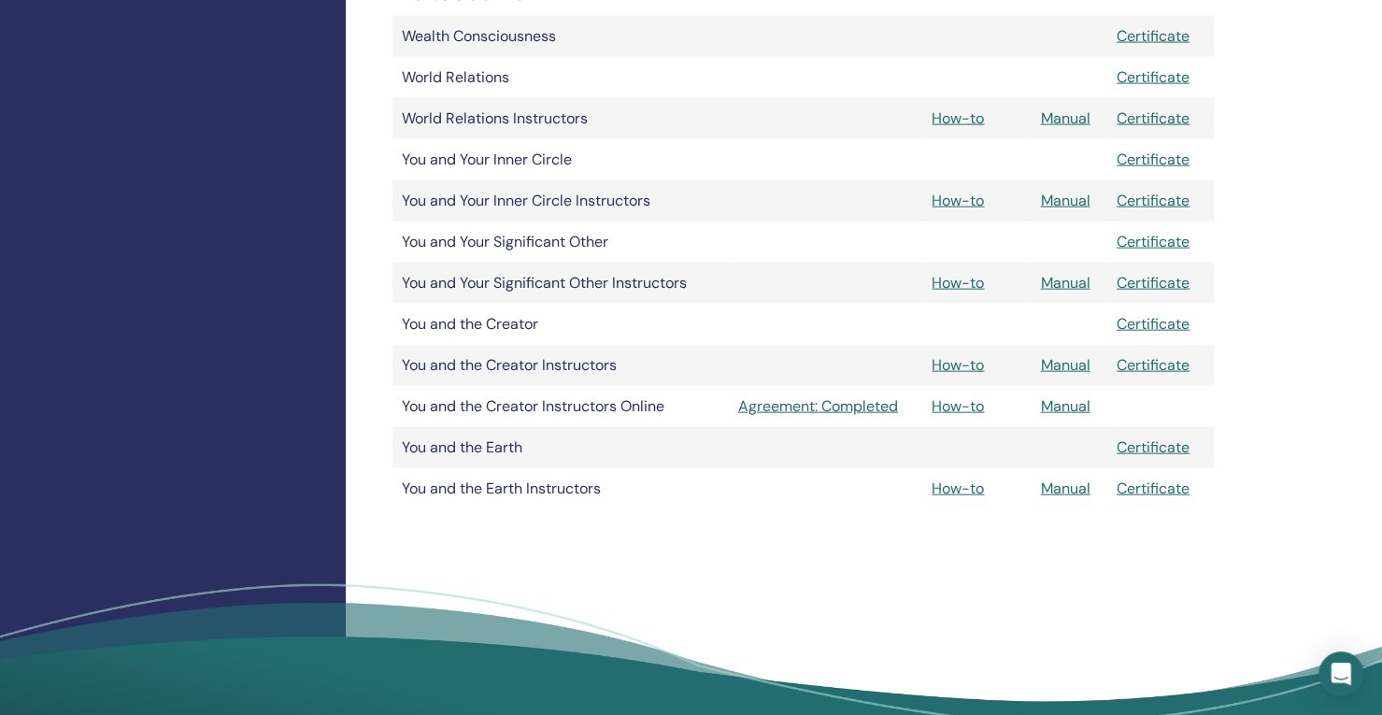
scroll to position [2366, 0]
click at [1063, 198] on link "Manual" at bounding box center [1065, 202] width 50 height 20
